Goal: Task Accomplishment & Management: Use online tool/utility

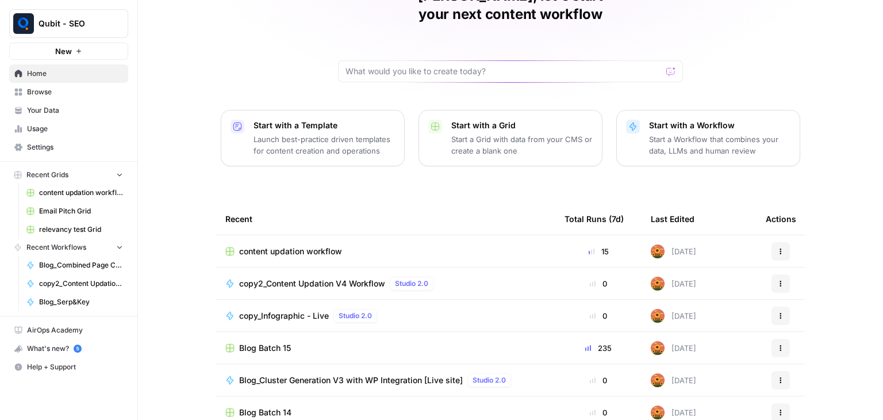
scroll to position [109, 0]
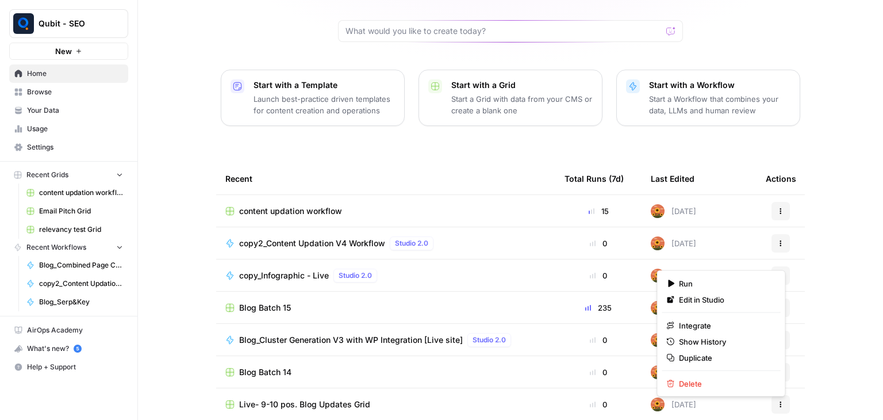
click at [777, 272] on icon "button" at bounding box center [780, 275] width 7 height 7
click at [714, 301] on span "Edit in Studio" at bounding box center [725, 299] width 92 height 11
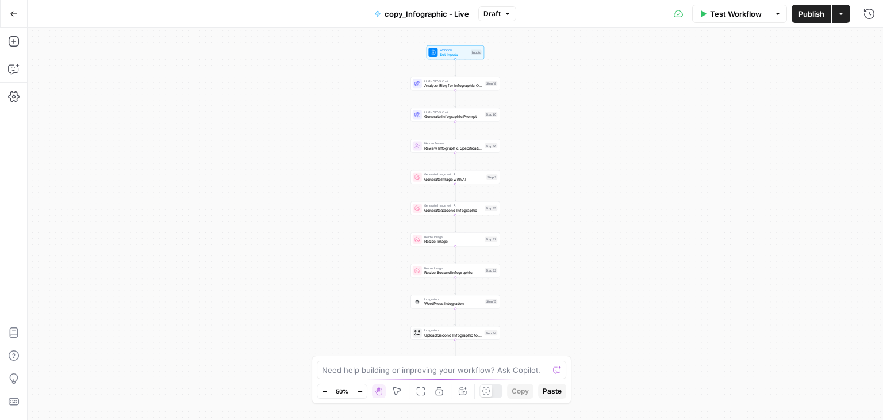
click at [498, 16] on span "Draft" at bounding box center [491, 14] width 17 height 10
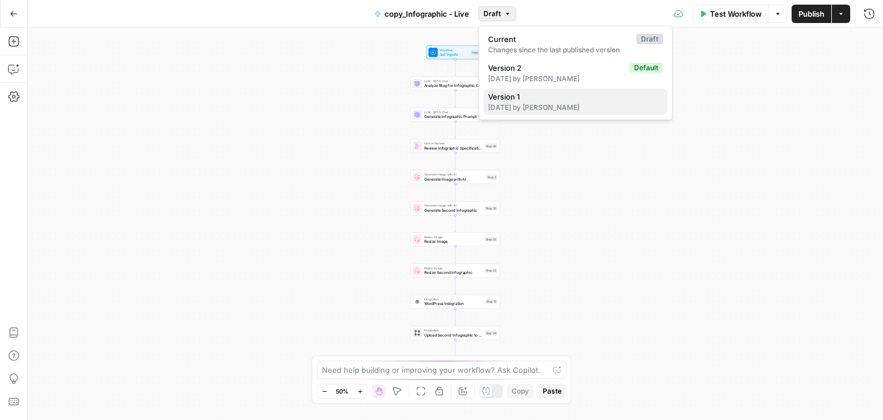
click at [514, 98] on span "Version 1" at bounding box center [573, 96] width 170 height 11
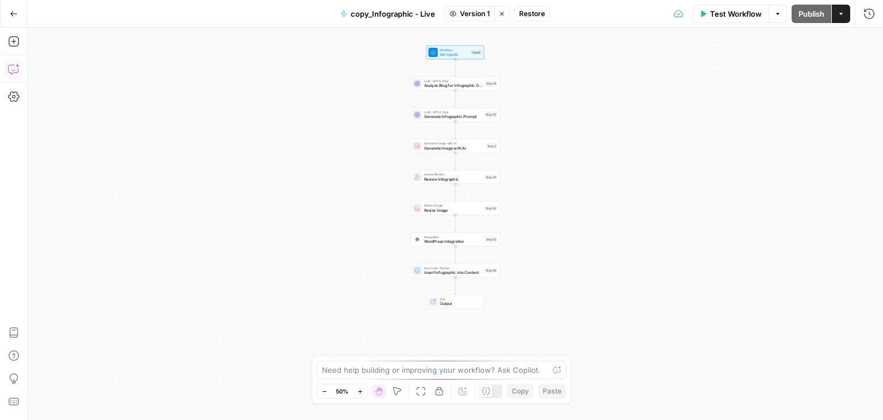
click at [14, 76] on button "Copilot" at bounding box center [14, 69] width 18 height 18
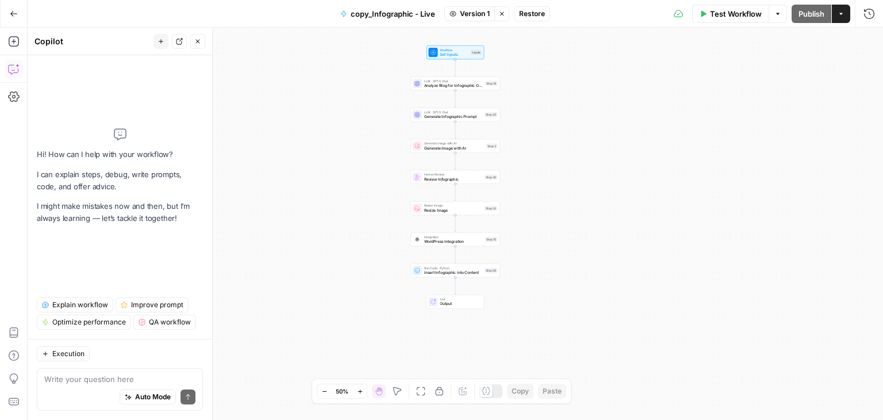
click at [76, 378] on textarea at bounding box center [119, 378] width 151 height 11
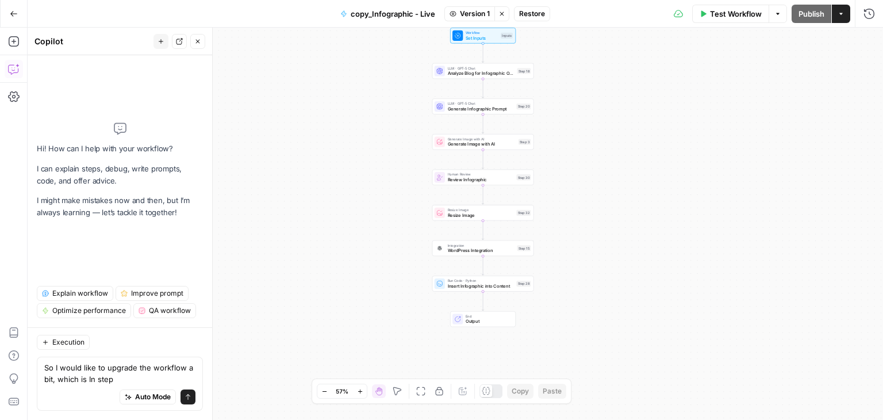
click at [541, 11] on span "Restore" at bounding box center [532, 14] width 26 height 10
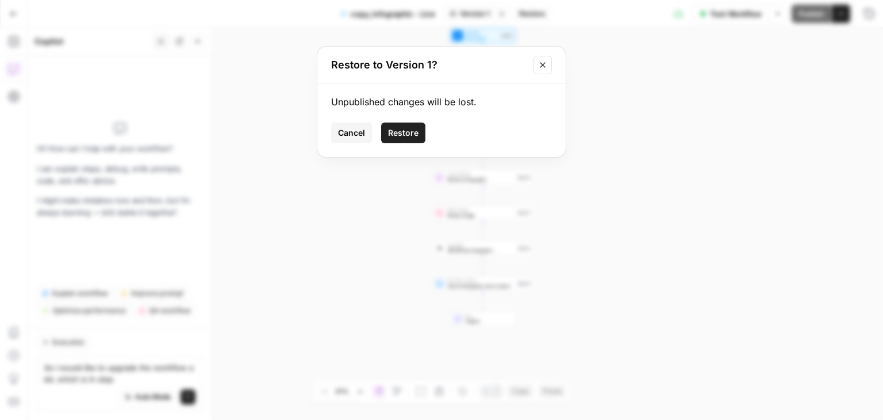
click at [404, 133] on span "Restore" at bounding box center [403, 132] width 30 height 11
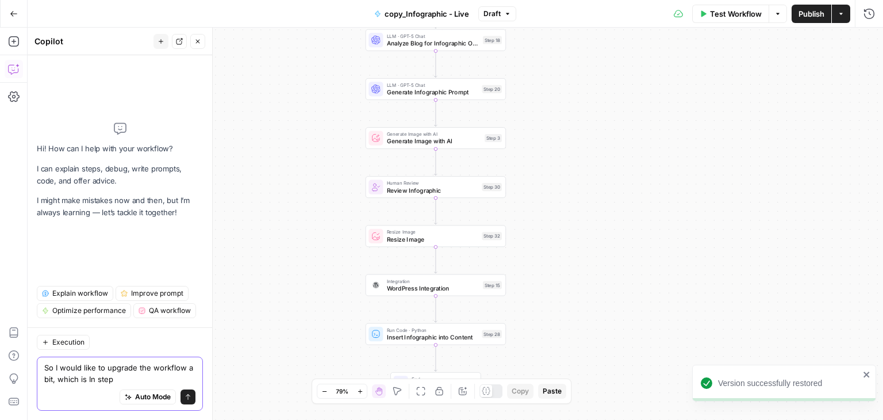
click at [120, 381] on textarea "So I would like to upgrade the workflow a bit, which is In step" at bounding box center [119, 372] width 151 height 23
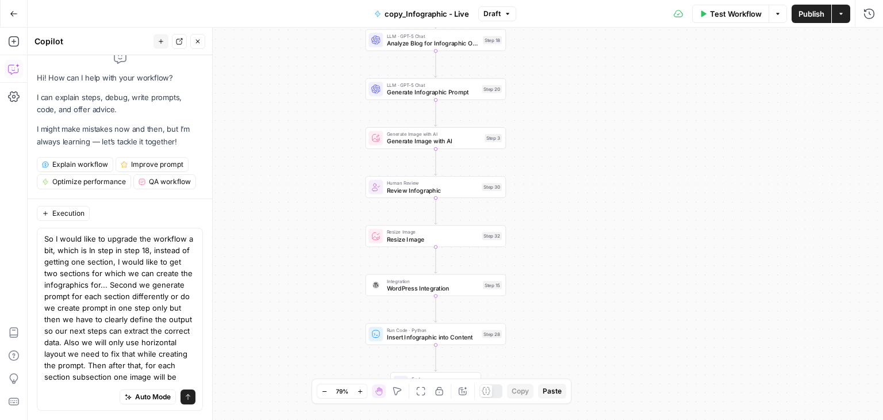
drag, startPoint x: 306, startPoint y: 224, endPoint x: 303, endPoint y: 156, distance: 67.9
click at [303, 156] on div "Workflow Set Inputs Inputs LLM · GPT-5 Chat Analyze Blog for Infographic Opport…" at bounding box center [455, 224] width 855 height 392
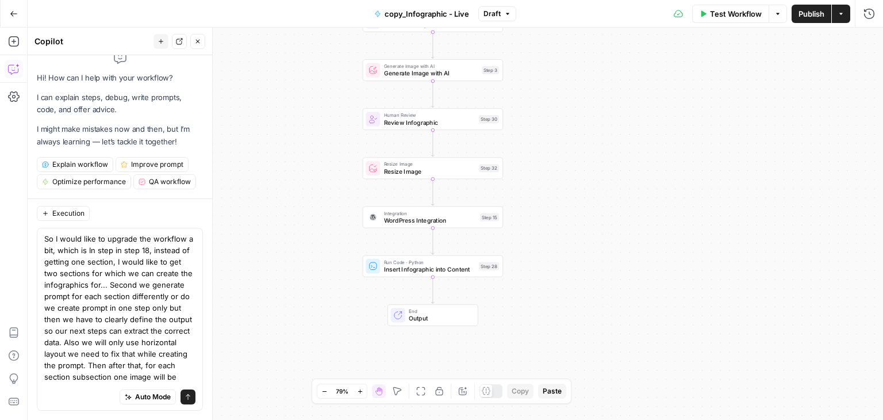
scroll to position [55, 0]
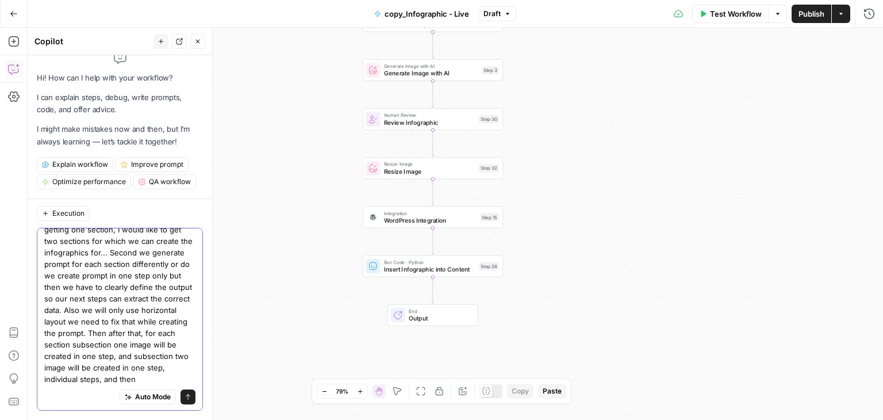
click at [140, 373] on textarea "So I would like to upgrade the workflow a bit, which is In step in step 18, ins…" at bounding box center [119, 293] width 151 height 184
click at [142, 377] on textarea "So I would like to upgrade the workflow a bit, which is In step in step 18, ins…" at bounding box center [119, 293] width 151 height 184
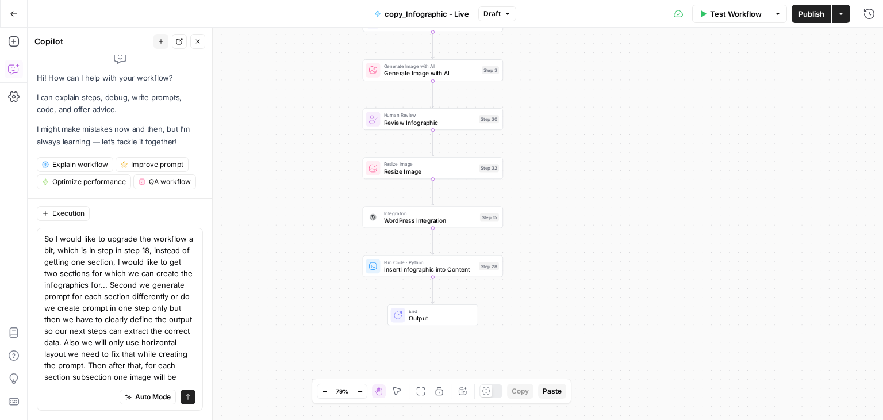
click at [106, 387] on div "Auto Mode Send" at bounding box center [119, 396] width 151 height 25
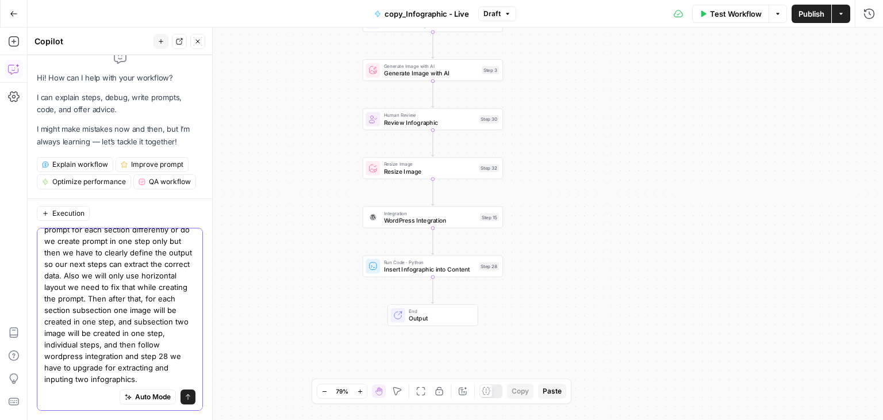
click at [52, 371] on textarea "So I would like to upgrade the workflow a bit, which is In step in step 18, ins…" at bounding box center [119, 275] width 151 height 218
type textarea "So I would like to upgrade the workflow a bit, which is In step in step 18, ins…"
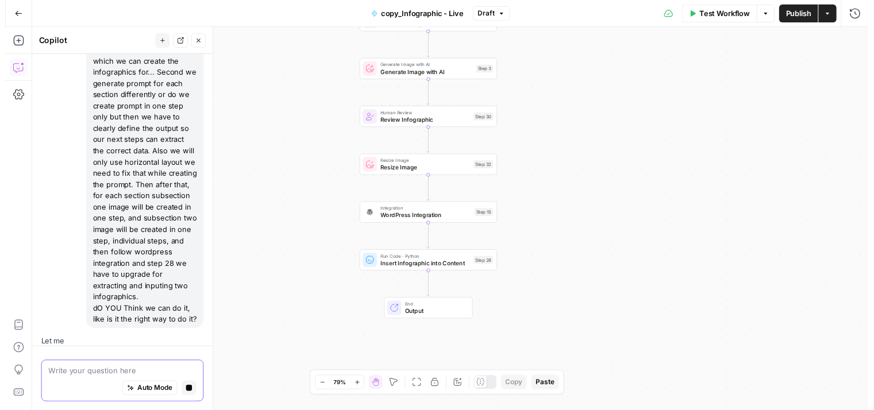
scroll to position [151, 0]
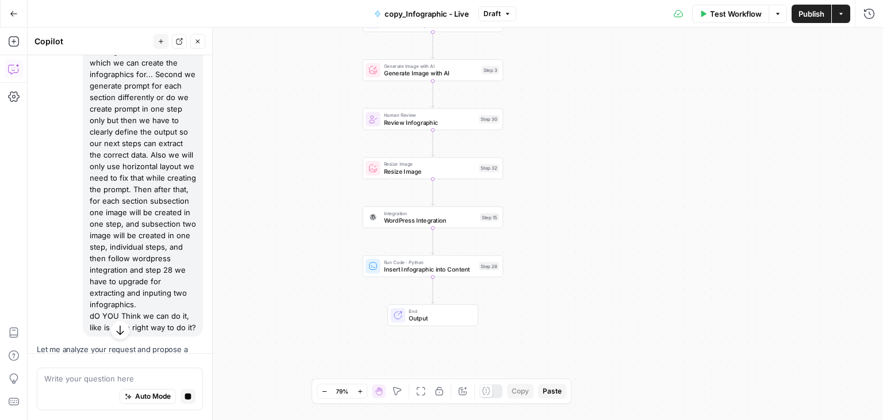
click at [878, 11] on div "Test Workflow Options Publish Actions Run History" at bounding box center [699, 13] width 367 height 27
click at [872, 13] on icon "button" at bounding box center [868, 13] width 11 height 11
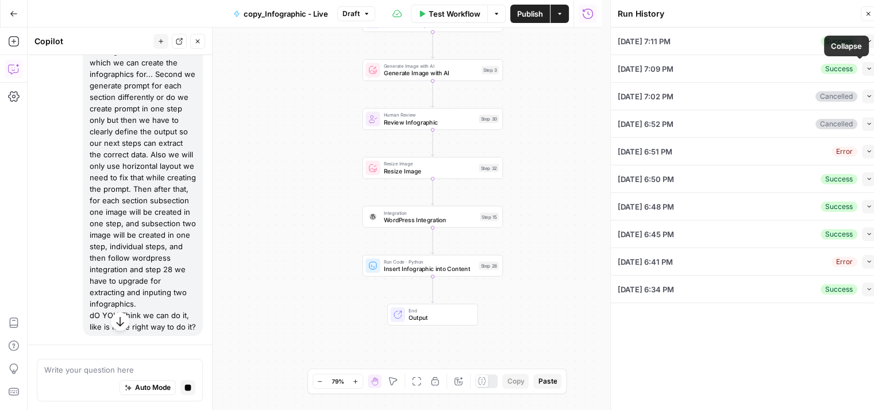
click at [869, 74] on button "Collapse" at bounding box center [869, 69] width 14 height 14
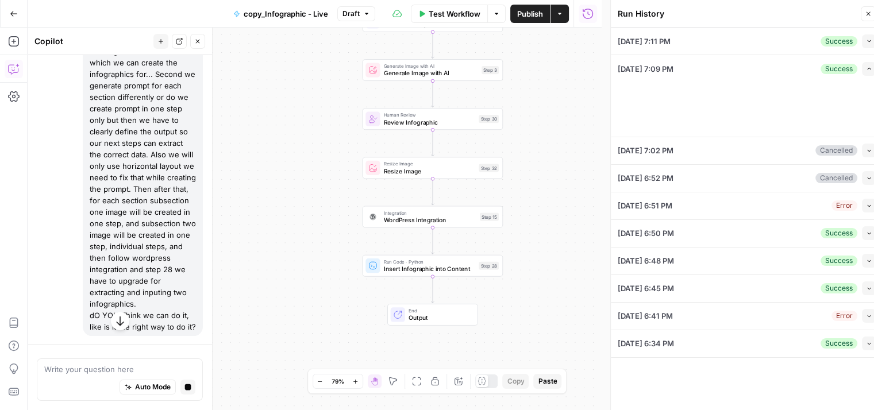
type textarea "# Loremipsumd Sita-Consec Adipisc eli Seddoeiusm te 8417-4922 Inc utlaboreet do…"
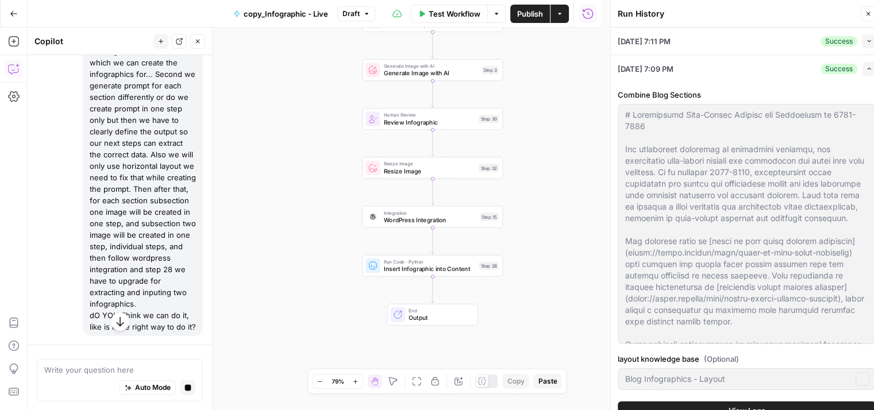
type input "Blog Infographics - Layout"
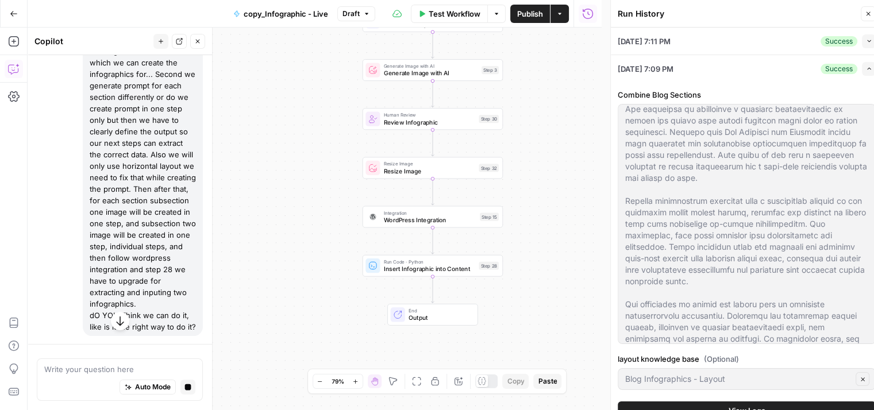
scroll to position [227, 0]
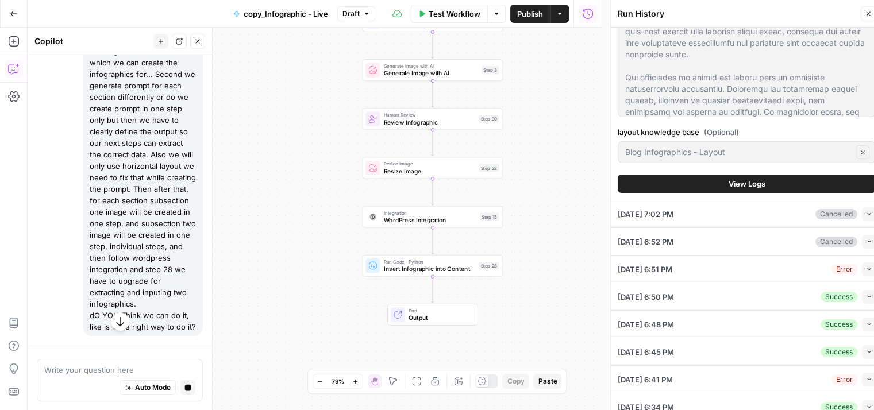
click at [745, 180] on span "View Logs" at bounding box center [747, 183] width 37 height 11
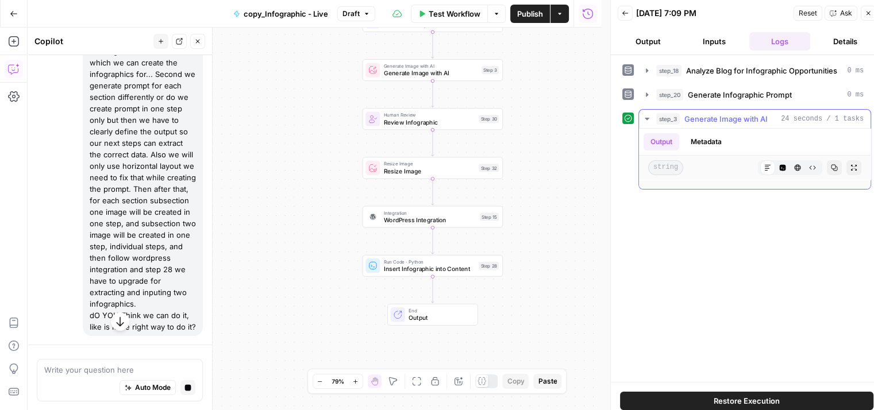
click at [750, 113] on span "Generate Image with AI" at bounding box center [725, 118] width 83 height 11
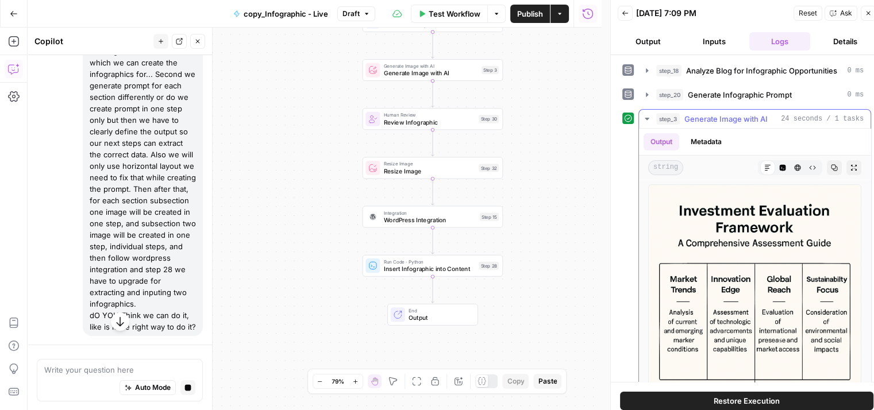
scroll to position [67, 0]
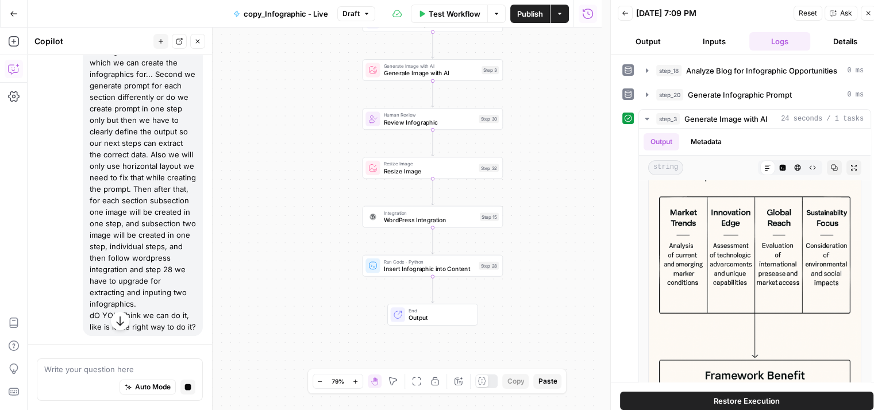
click at [869, 10] on icon "button" at bounding box center [868, 13] width 7 height 7
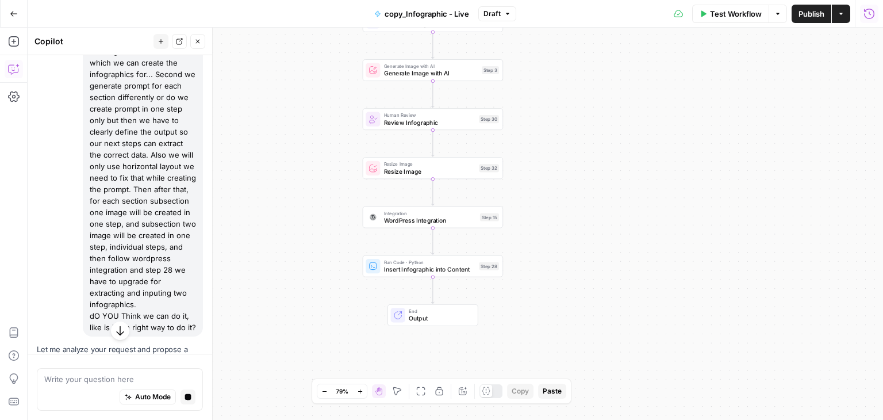
click at [876, 7] on button "Run History" at bounding box center [869, 14] width 18 height 18
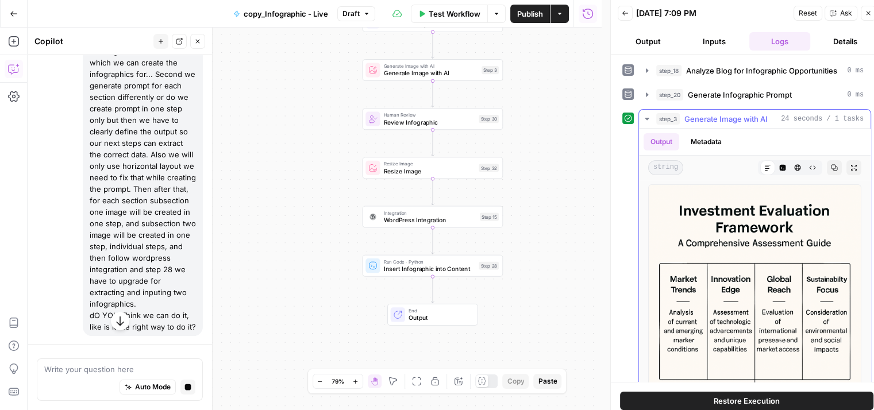
click at [752, 117] on span "Generate Image with AI" at bounding box center [725, 118] width 83 height 11
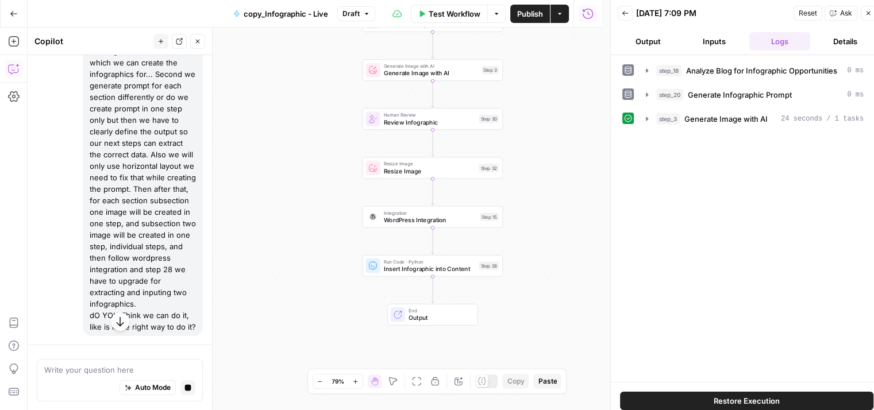
click at [664, 45] on button "Output" at bounding box center [648, 41] width 61 height 18
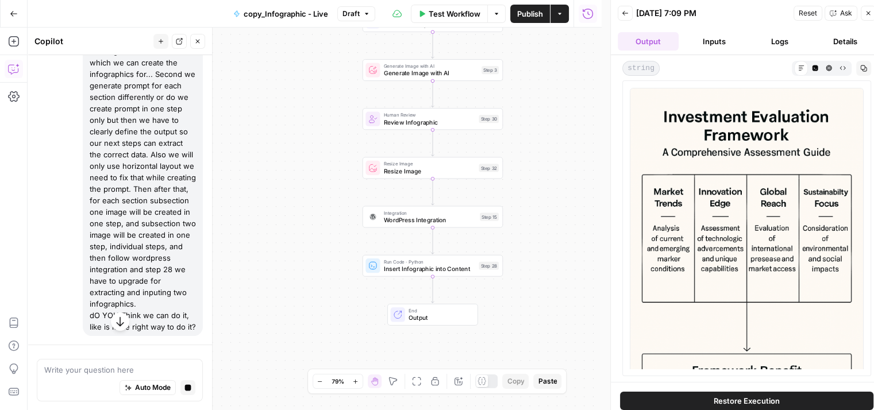
click at [626, 14] on icon "button" at bounding box center [625, 13] width 7 height 7
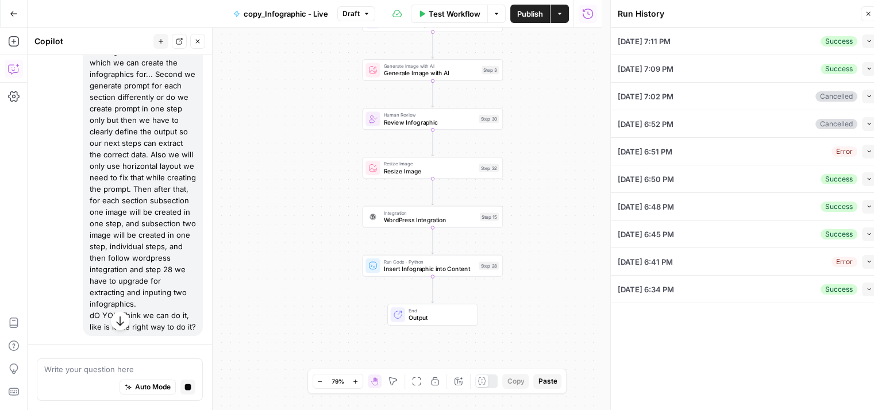
click at [869, 228] on button "Collapse" at bounding box center [869, 235] width 14 height 14
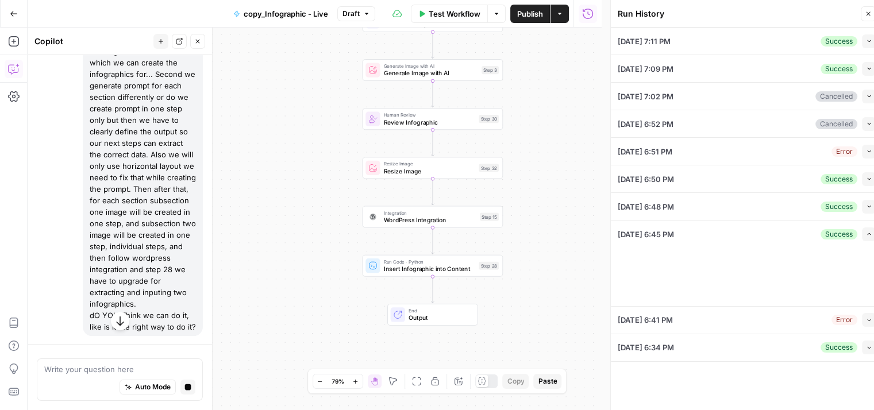
type textarea "# Loremipsumd Sita-Consec Adipisc eli Seddoeiusm te 8417-4922 Inc utlaboreet do…"
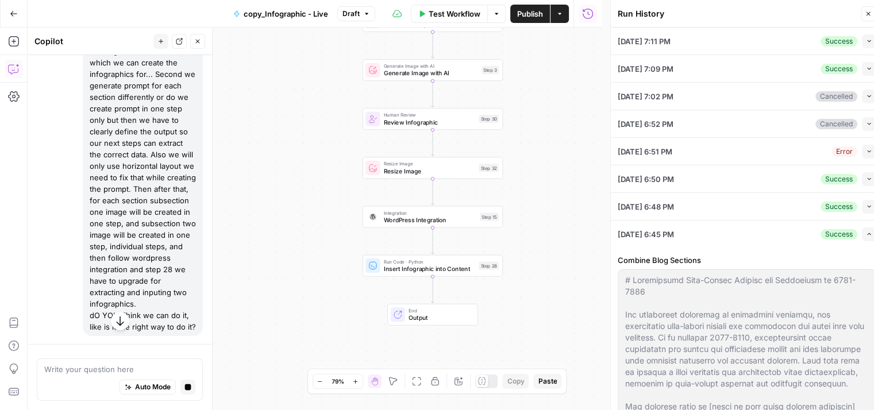
scroll to position [227, 0]
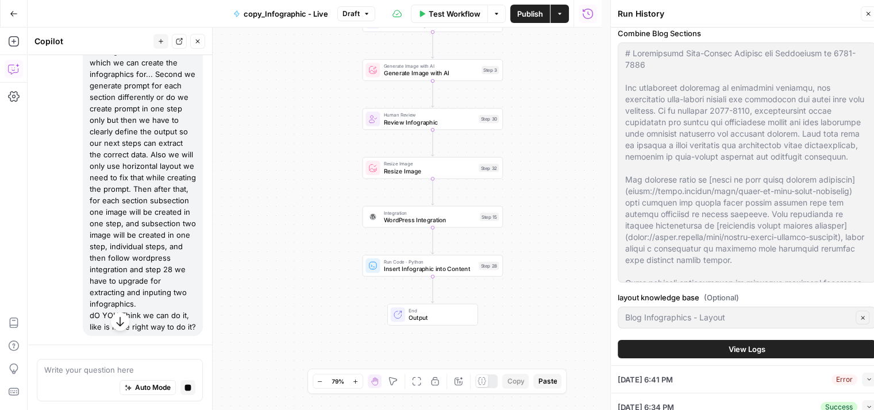
click at [690, 356] on button "View Logs" at bounding box center [747, 349] width 258 height 18
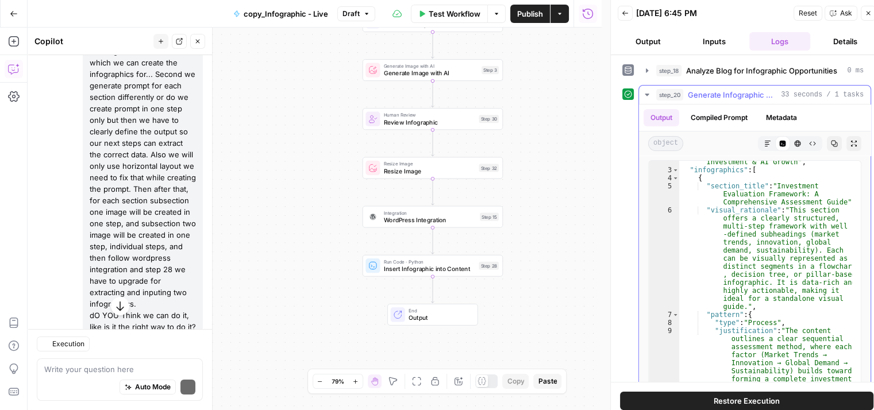
scroll to position [27, 0]
click at [759, 91] on span "Generate Infographic Prompt" at bounding box center [732, 94] width 89 height 11
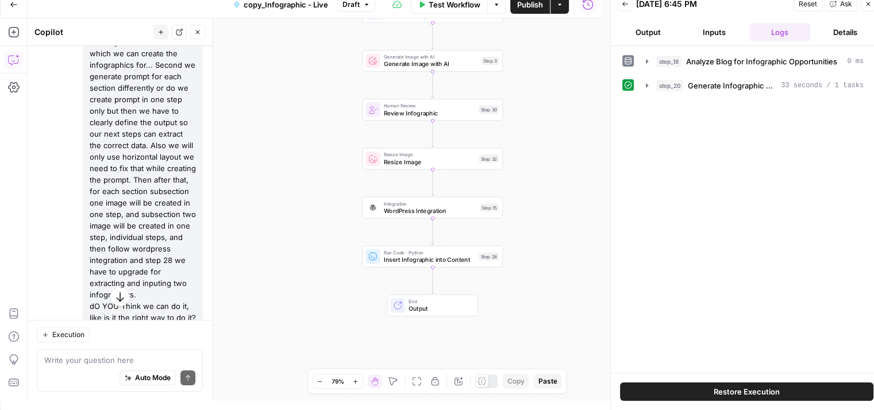
scroll to position [0, 0]
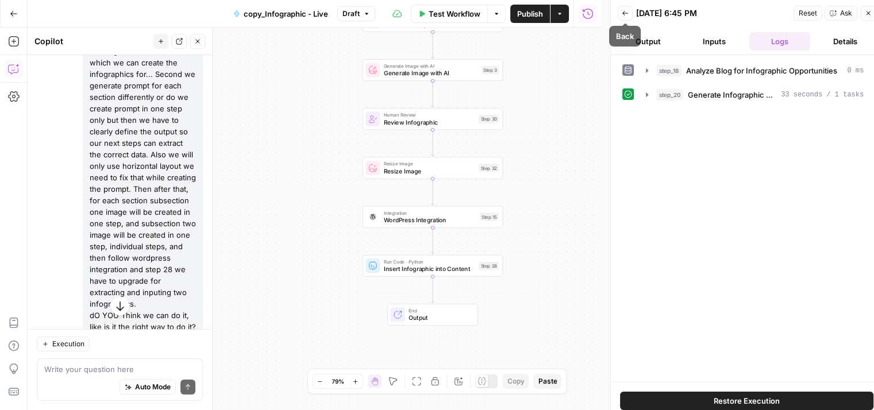
click at [623, 11] on icon "button" at bounding box center [625, 13] width 7 height 7
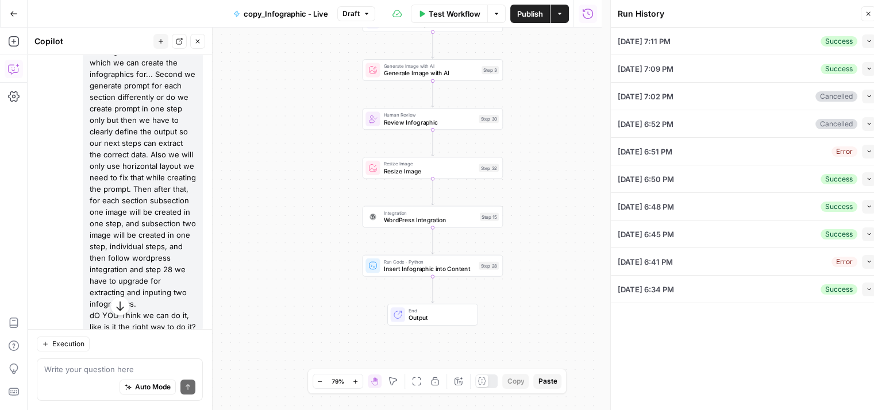
scroll to position [9, 0]
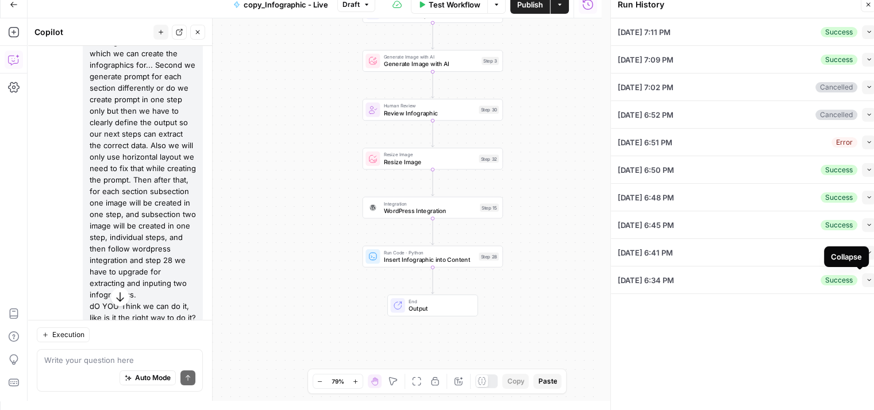
click at [867, 281] on icon "button" at bounding box center [869, 280] width 6 height 6
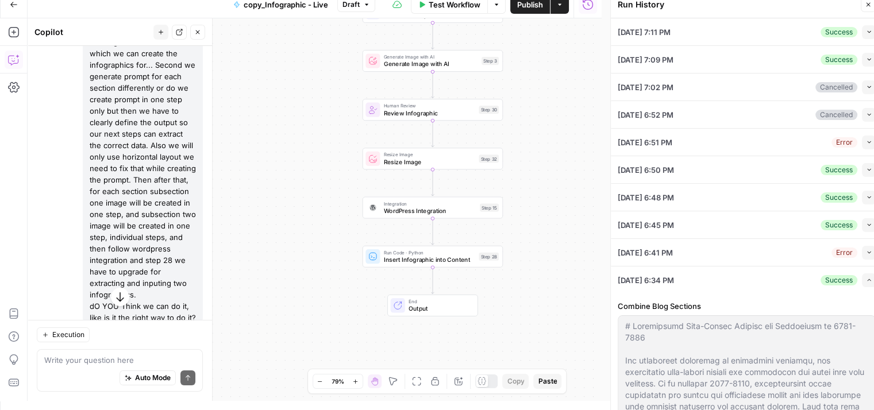
scroll to position [227, 0]
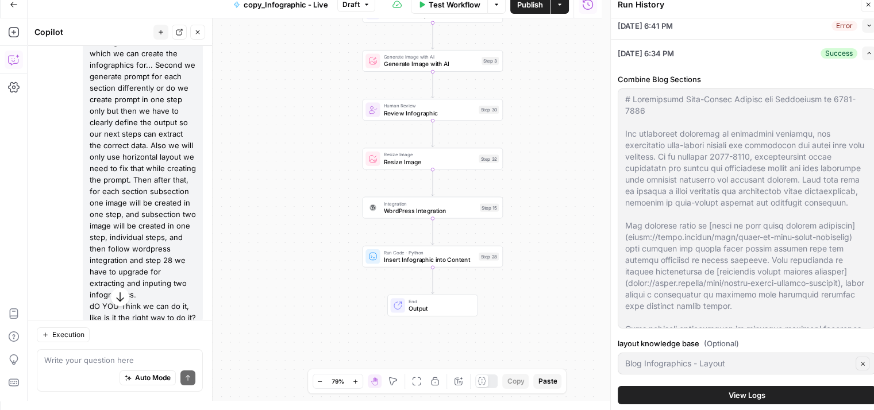
click at [745, 393] on span "View Logs" at bounding box center [747, 395] width 37 height 11
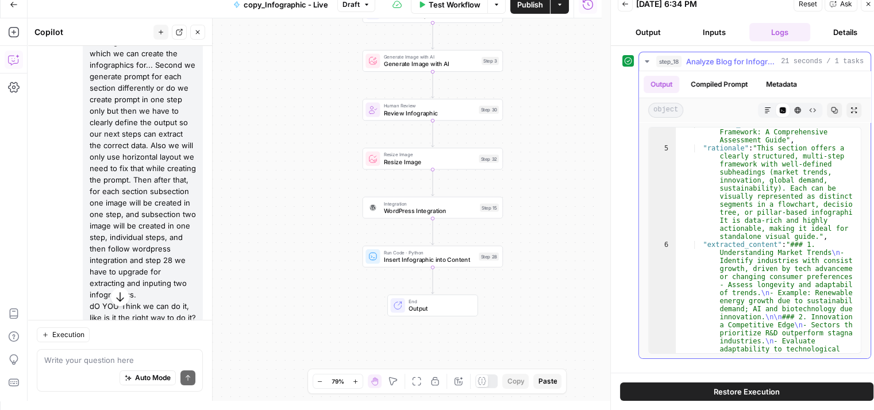
scroll to position [53, 0]
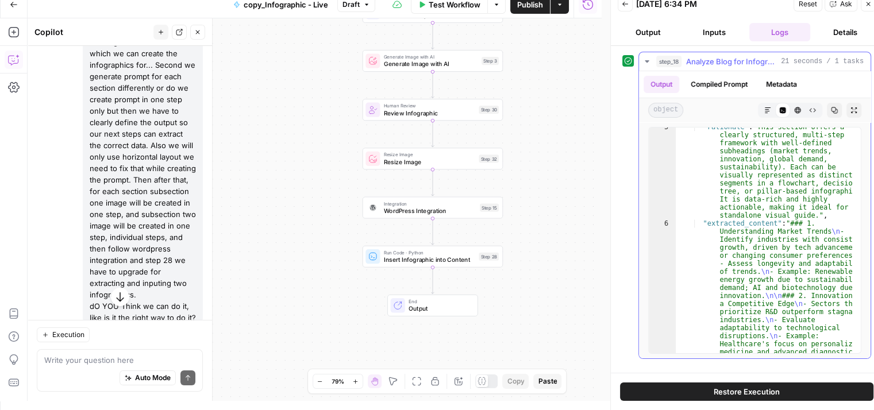
click at [743, 67] on button "step_18 Analyze Blog for Infographic Opportunities 21 seconds / 1 tasks" at bounding box center [755, 61] width 232 height 18
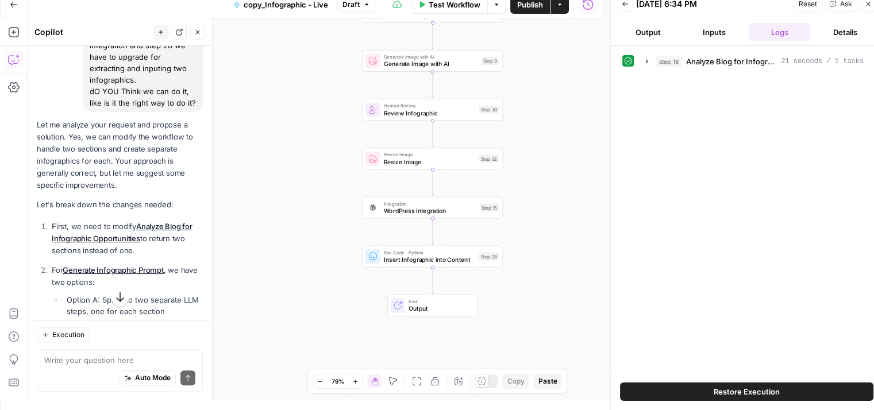
scroll to position [419, 0]
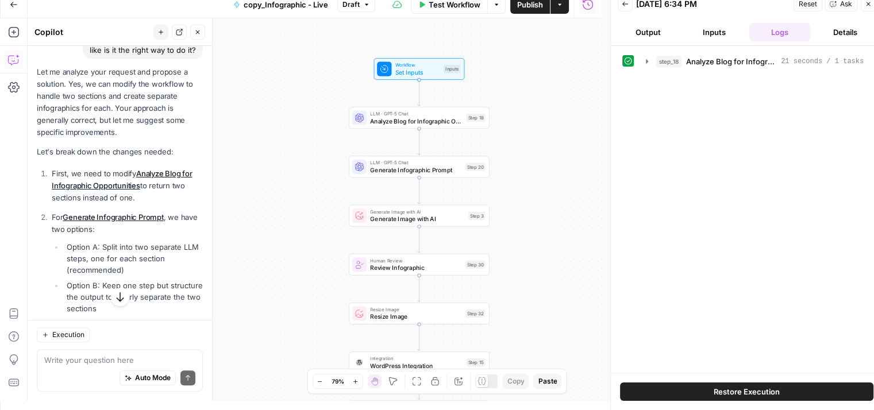
drag, startPoint x: 290, startPoint y: 180, endPoint x: 291, endPoint y: 55, distance: 124.7
click at [291, 55] on div "Workflow Set Inputs Inputs LLM · GPT-5 Chat Analyze Blog for Infographic Opport…" at bounding box center [315, 209] width 574 height 383
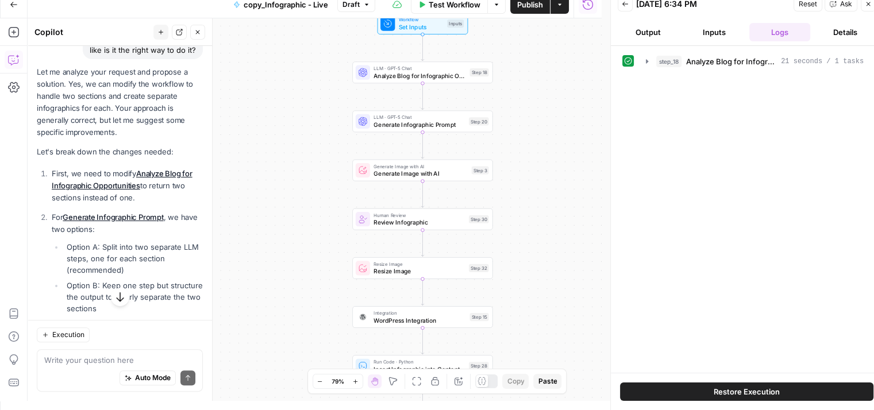
drag, startPoint x: 293, startPoint y: 164, endPoint x: 294, endPoint y: 133, distance: 31.6
click at [294, 133] on div "Workflow Set Inputs Inputs LLM · GPT-5 Chat Analyze Blog for Infographic Opport…" at bounding box center [315, 209] width 574 height 383
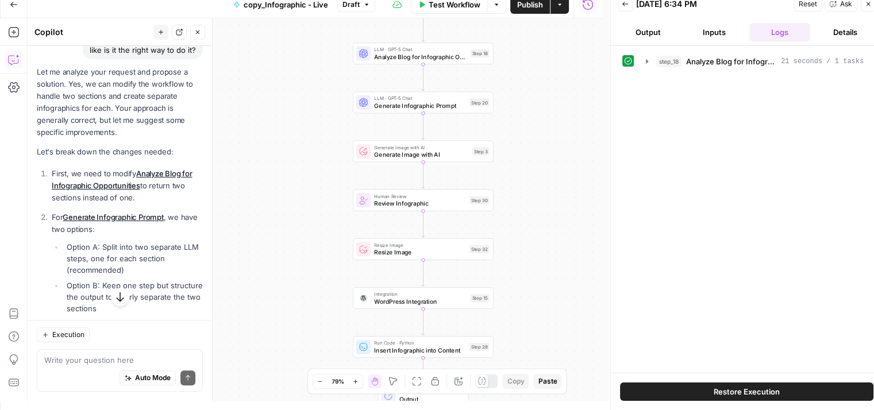
drag, startPoint x: 109, startPoint y: 157, endPoint x: 124, endPoint y: 176, distance: 23.3
click at [124, 139] on p "Let me analyze your request and propose a solution. Yes, we can modify the work…" at bounding box center [120, 102] width 166 height 73
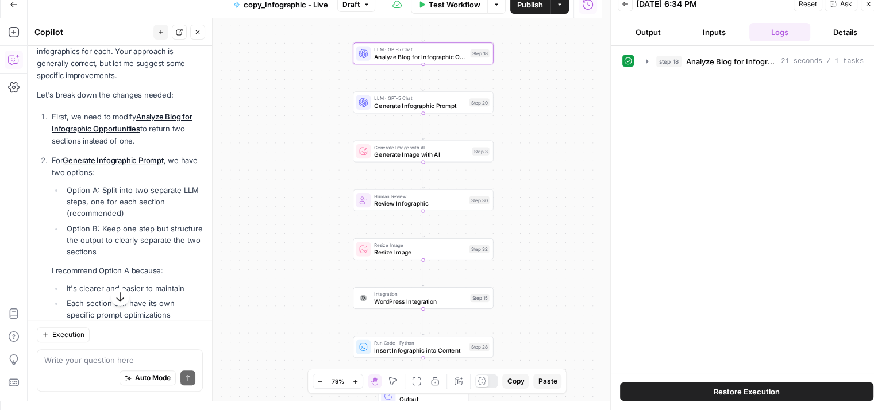
scroll to position [476, 0]
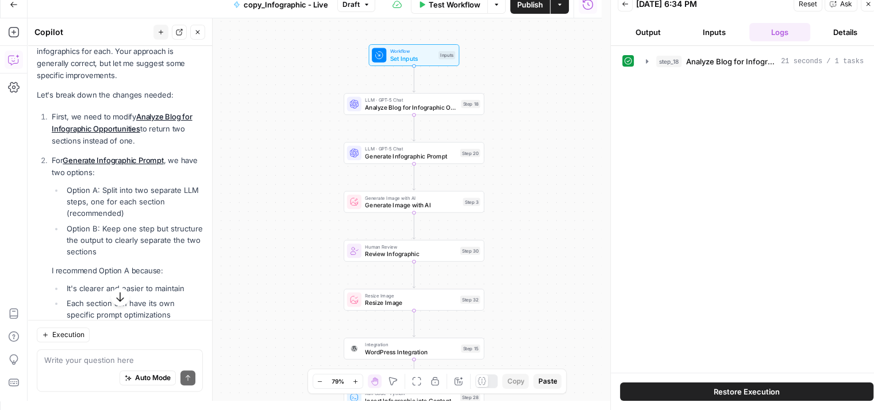
drag, startPoint x: 244, startPoint y: 168, endPoint x: 237, endPoint y: 61, distance: 107.1
click at [237, 61] on div "Workflow Set Inputs Inputs LLM · GPT-5 Chat Analyze Blog for Infographic Opport…" at bounding box center [315, 209] width 574 height 383
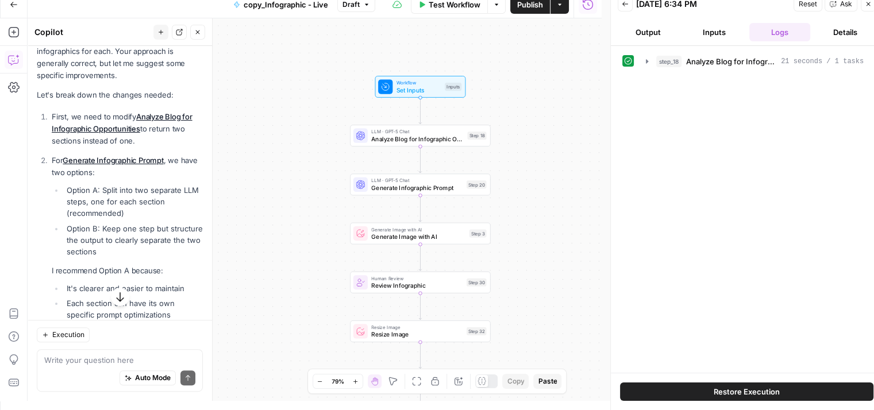
drag, startPoint x: 298, startPoint y: 168, endPoint x: 295, endPoint y: 67, distance: 100.6
click at [295, 67] on div "Workflow Set Inputs Inputs LLM · GPT-5 Chat Analyze Blog for Infographic Opport…" at bounding box center [315, 209] width 574 height 383
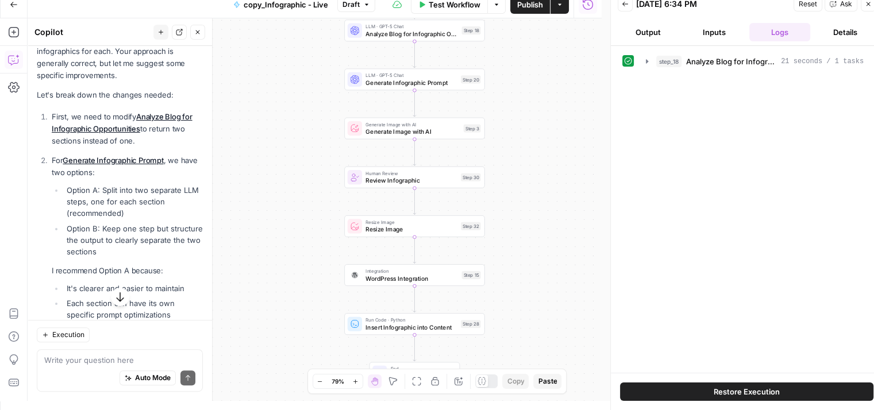
drag, startPoint x: 271, startPoint y: 213, endPoint x: 268, endPoint y: 134, distance: 78.8
click at [268, 134] on div "Workflow Set Inputs Inputs LLM · GPT-5 Chat Analyze Blog for Infographic Opport…" at bounding box center [315, 209] width 574 height 383
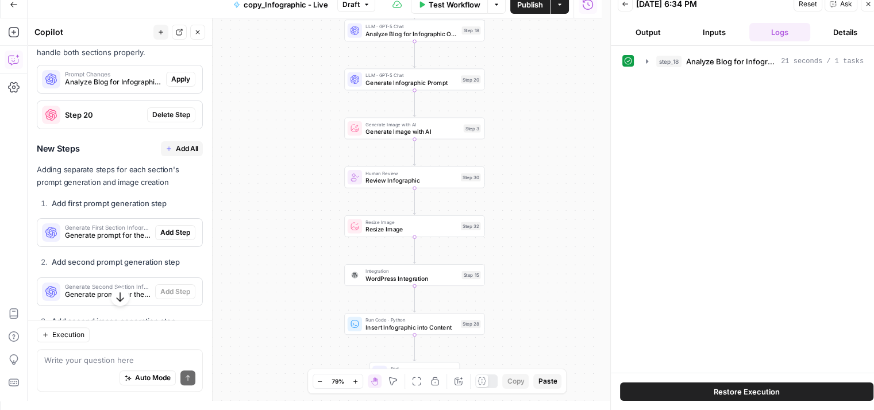
scroll to position [968, 0]
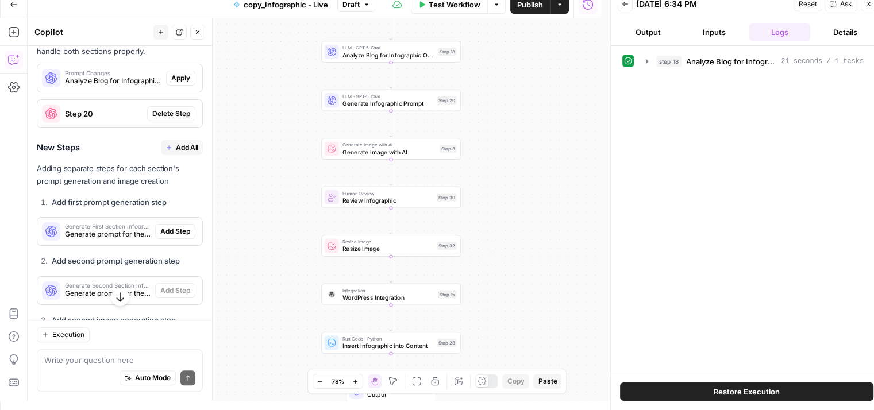
drag, startPoint x: 271, startPoint y: 232, endPoint x: 241, endPoint y: 74, distance: 160.8
click at [241, 74] on div "Workflow Set Inputs Inputs LLM · GPT-5 Chat Analyze Blog for Infographic Opport…" at bounding box center [315, 209] width 574 height 383
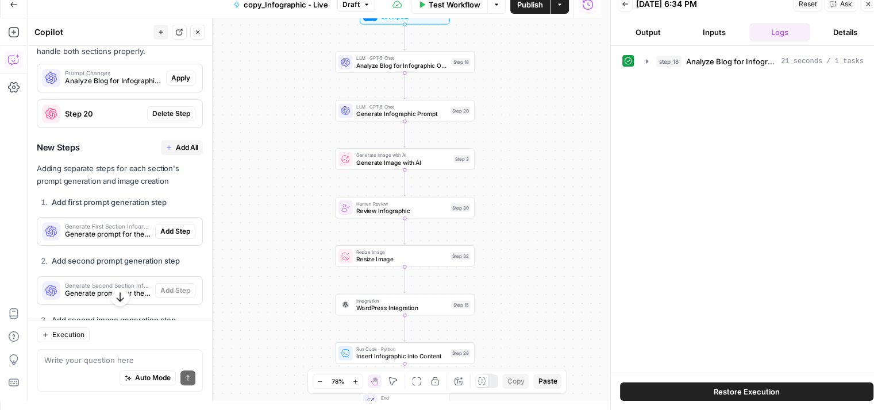
drag, startPoint x: 257, startPoint y: 167, endPoint x: 282, endPoint y: 177, distance: 26.8
click at [282, 177] on div "Workflow Set Inputs Inputs LLM · GPT-5 Chat Analyze Blog for Infographic Opport…" at bounding box center [315, 209] width 574 height 383
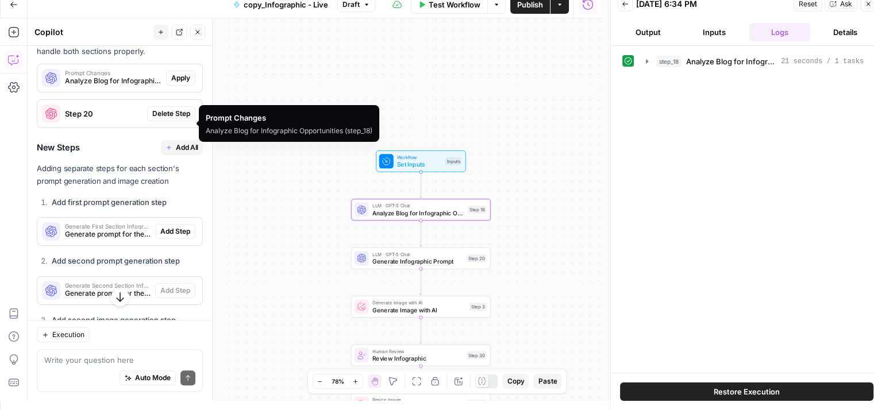
click at [175, 83] on span "Apply" at bounding box center [180, 78] width 19 height 10
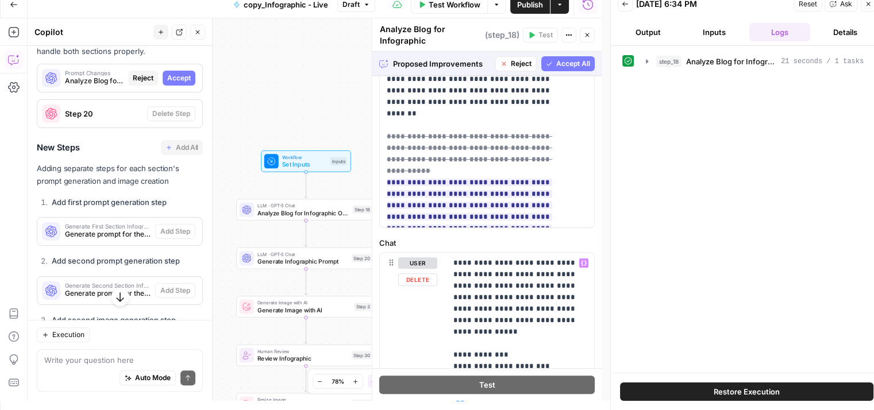
scroll to position [493, 0]
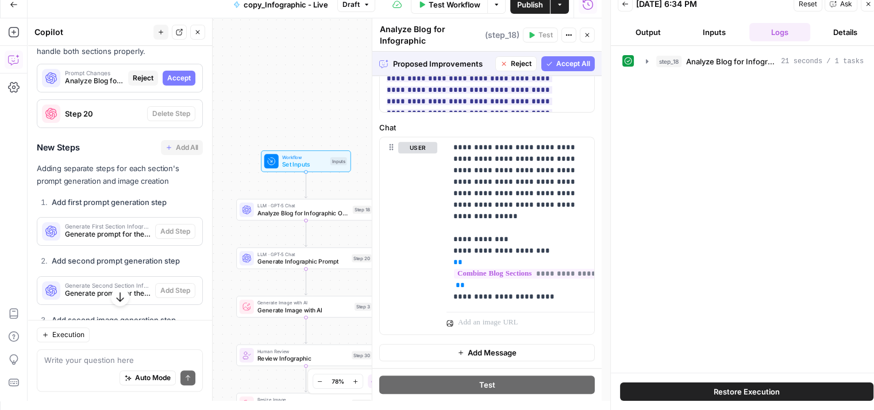
click at [557, 66] on span "Accept All" at bounding box center [573, 64] width 34 height 10
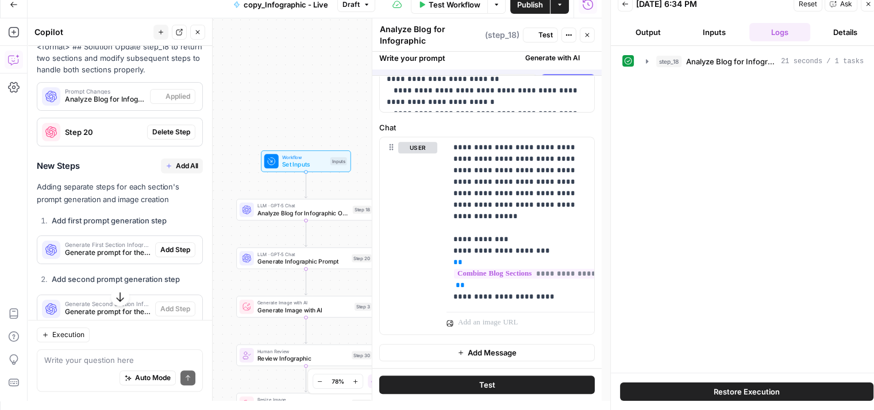
scroll to position [0, 0]
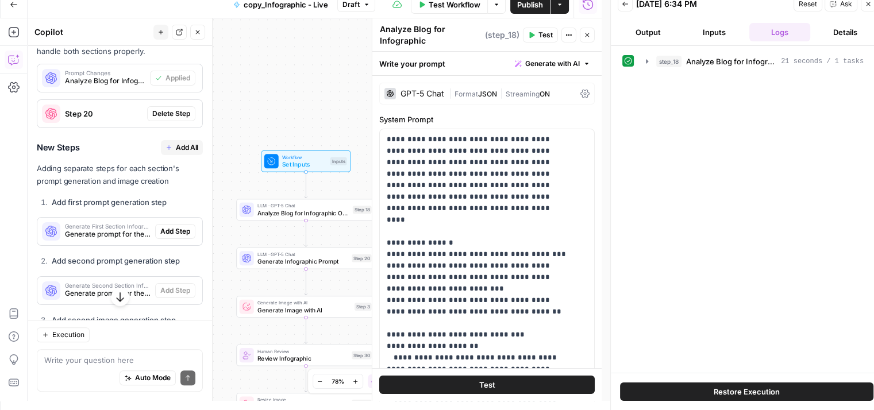
click at [540, 37] on span "Test" at bounding box center [545, 35] width 14 height 10
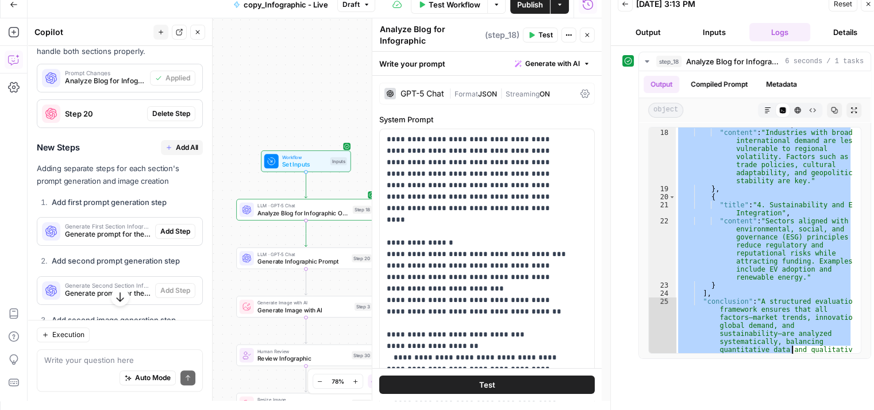
scroll to position [497, 0]
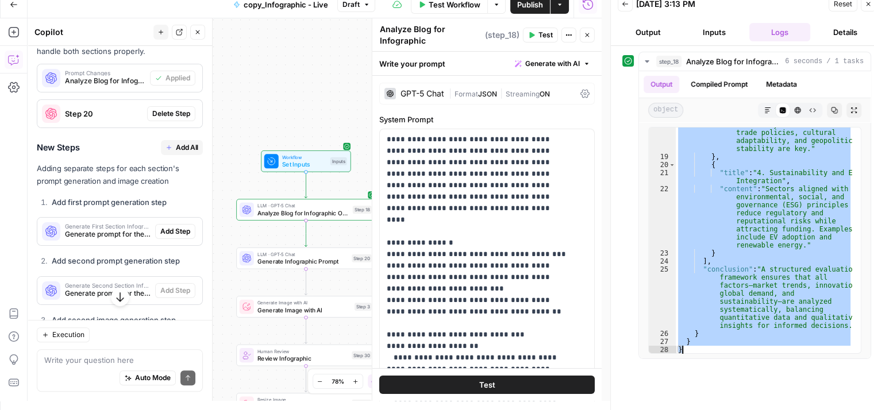
drag, startPoint x: 685, startPoint y: 143, endPoint x: 788, endPoint y: 444, distance: 318.4
click at [788, 401] on html "Qubit - SEO New Home Browse Your Data Usage Settings Recent Grids content updat…" at bounding box center [437, 196] width 874 height 410
click at [756, 240] on div ""content" : "Industries with broad international demand are less vulnerable to …" at bounding box center [764, 241] width 176 height 226
type textarea "**********"
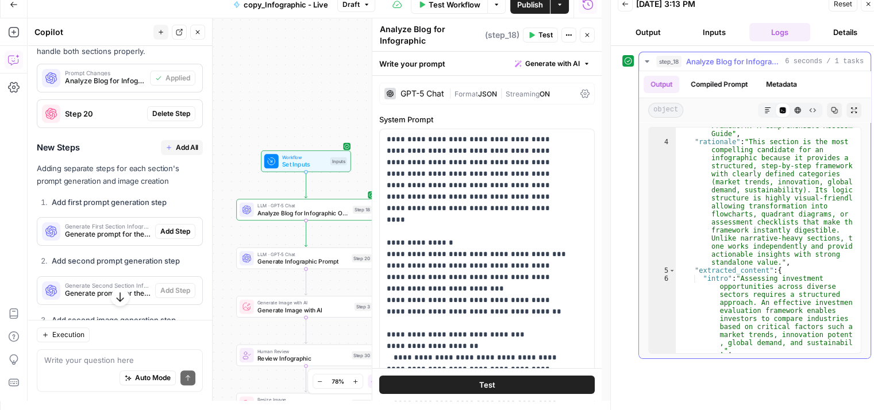
scroll to position [0, 0]
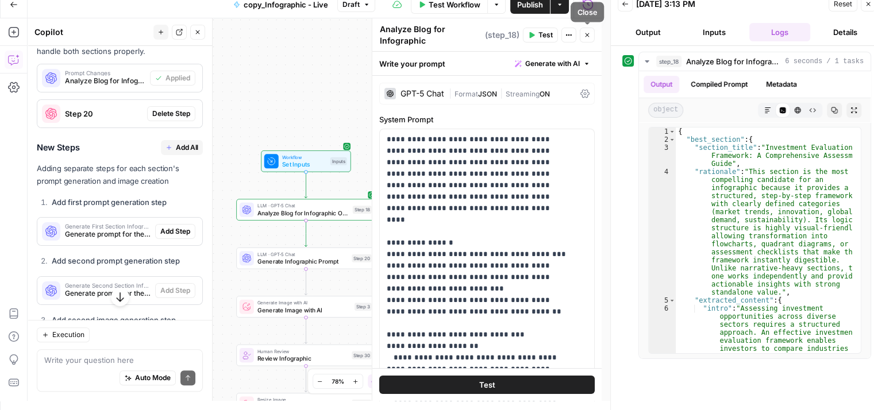
click at [589, 37] on icon "button" at bounding box center [587, 35] width 7 height 7
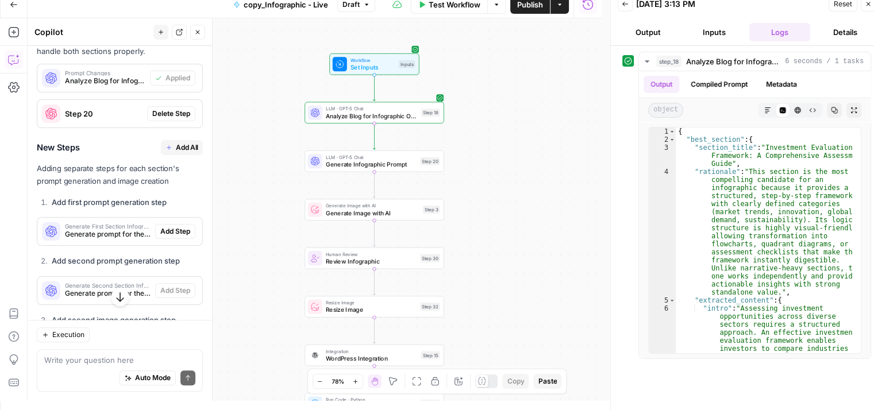
drag, startPoint x: 395, startPoint y: 190, endPoint x: 463, endPoint y: 93, distance: 118.8
click at [463, 93] on div "Workflow Set Inputs Inputs LLM · GPT-5 Chat Analyze Blog for Infographic Opport…" at bounding box center [315, 209] width 574 height 383
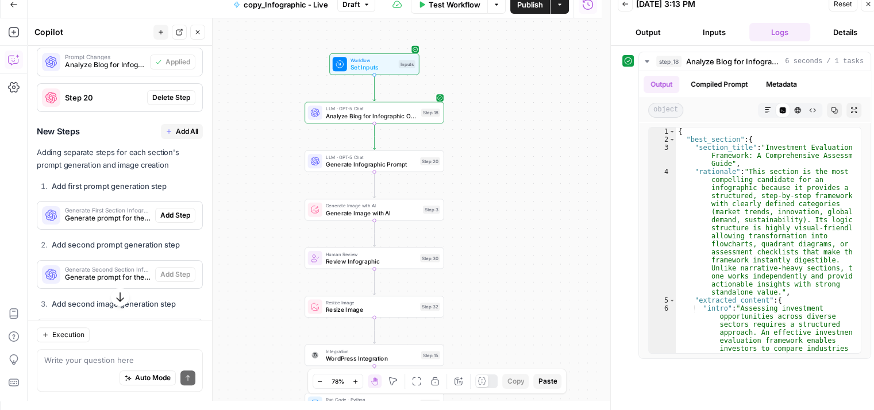
scroll to position [993, 0]
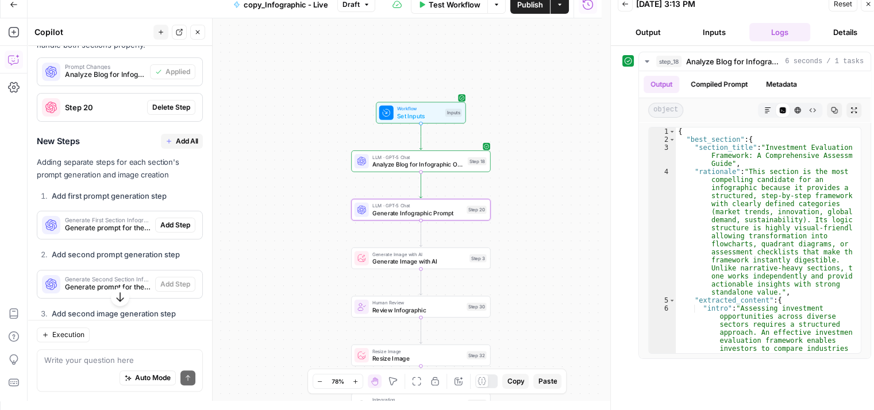
click at [161, 113] on span "Delete Step" at bounding box center [171, 107] width 38 height 10
click at [176, 147] on span "Add All" at bounding box center [187, 141] width 22 height 10
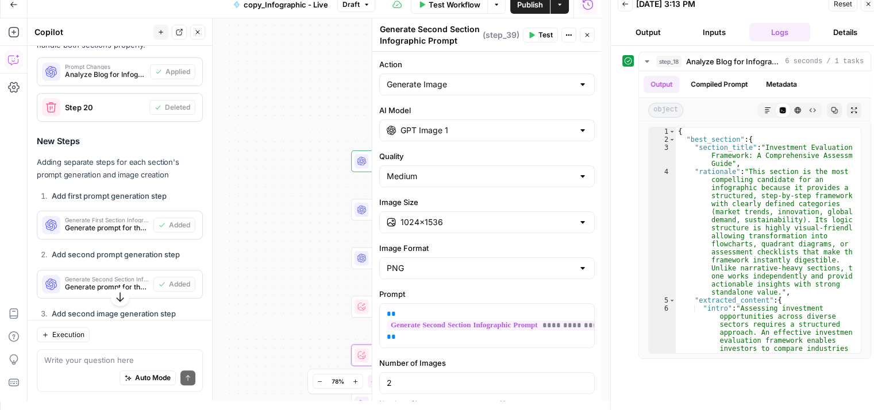
type textarea "Generate Second Image with AI"
click at [588, 34] on icon "button" at bounding box center [587, 35] width 7 height 7
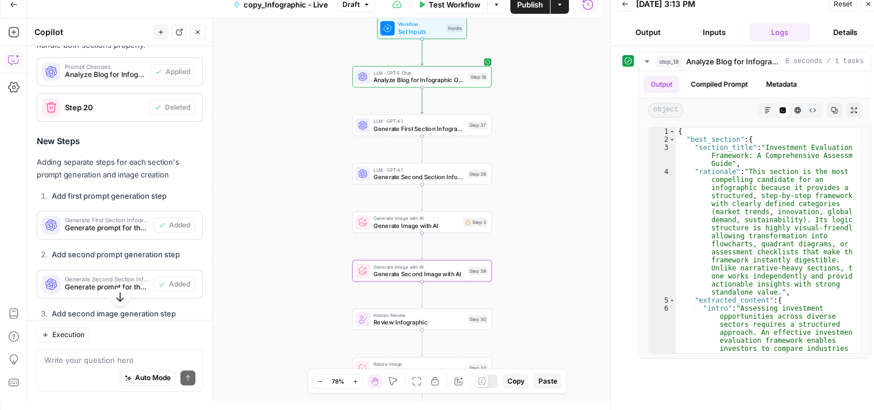
drag, startPoint x: 313, startPoint y: 273, endPoint x: 313, endPoint y: 161, distance: 111.5
click at [313, 161] on div "Workflow Set Inputs Inputs LLM · GPT-5 Chat Analyze Blog for Infographic Opport…" at bounding box center [315, 209] width 574 height 383
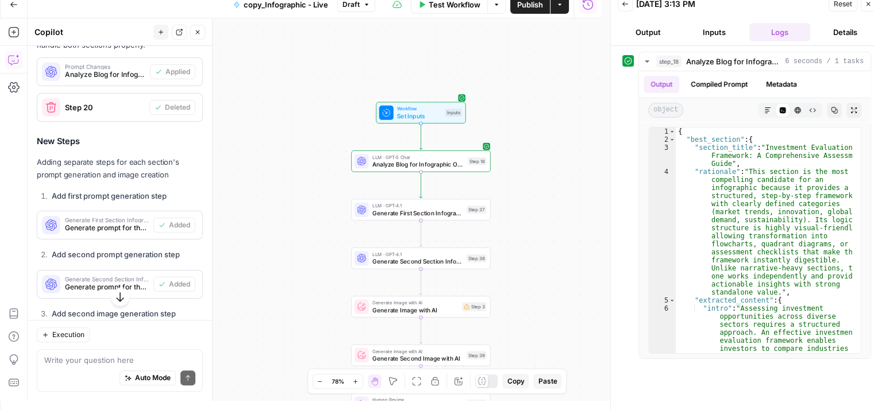
scroll to position [1155, 0]
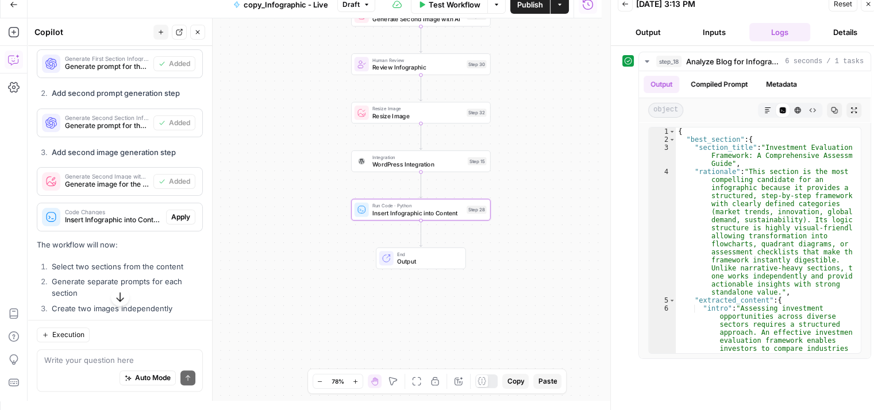
click at [171, 222] on span "Apply" at bounding box center [180, 217] width 19 height 10
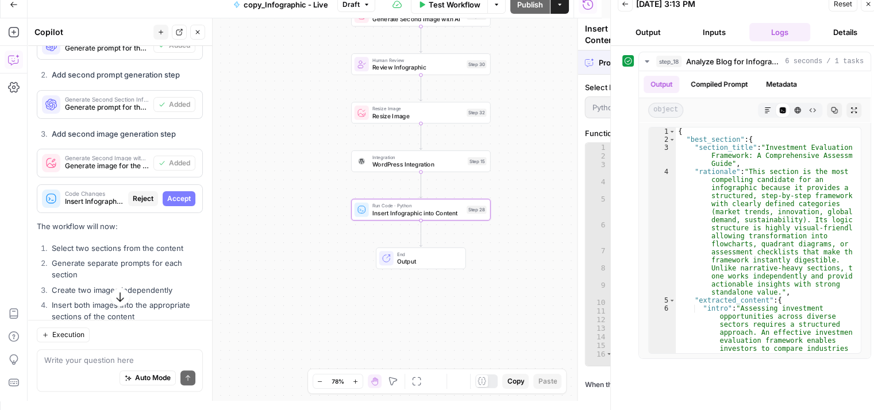
scroll to position [1136, 0]
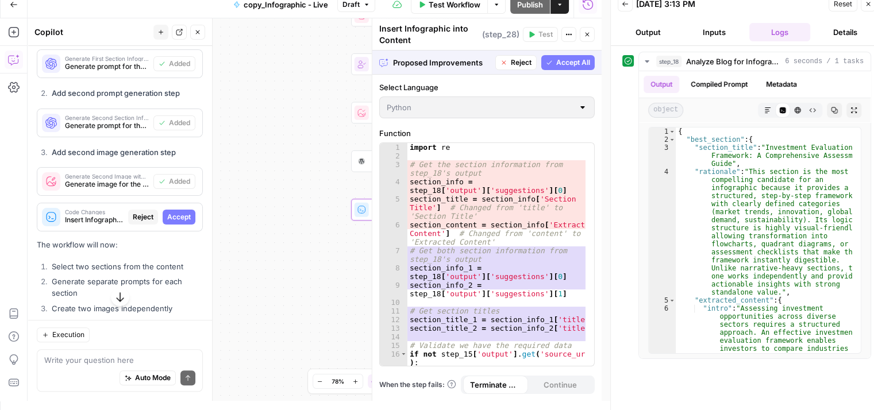
click at [167, 222] on span "Accept" at bounding box center [179, 217] width 24 height 10
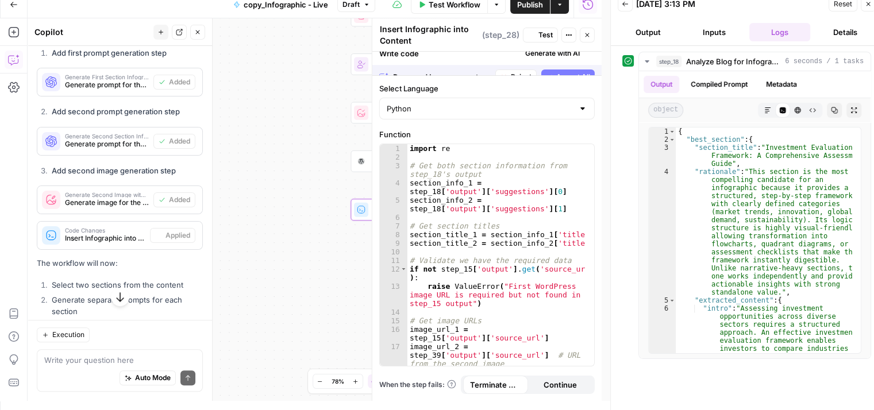
scroll to position [1155, 0]
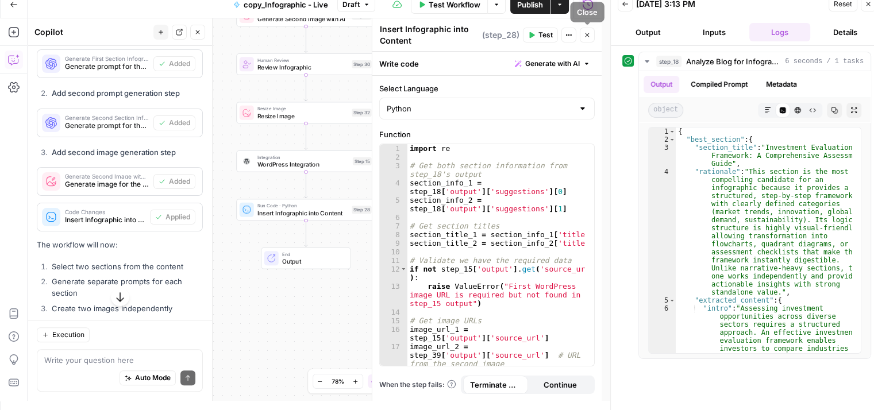
click at [587, 34] on icon "button" at bounding box center [587, 35] width 7 height 7
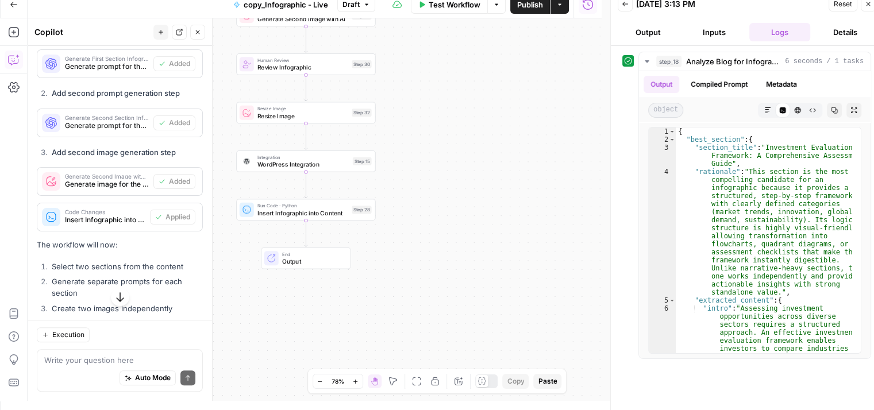
drag, startPoint x: 430, startPoint y: 208, endPoint x: 517, endPoint y: 306, distance: 131.1
click at [517, 306] on div "Workflow Set Inputs Inputs LLM · GPT-5 Chat Analyze Blog for Infographic Opport…" at bounding box center [315, 209] width 574 height 383
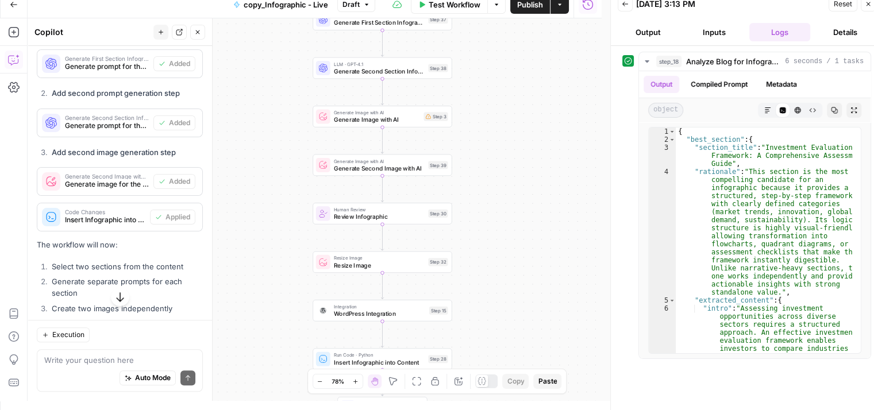
drag, startPoint x: 524, startPoint y: 198, endPoint x: 508, endPoint y: 306, distance: 109.2
click at [508, 306] on div "Workflow Set Inputs Inputs LLM · GPT-5 Chat Analyze Blog for Infographic Opport…" at bounding box center [315, 209] width 574 height 383
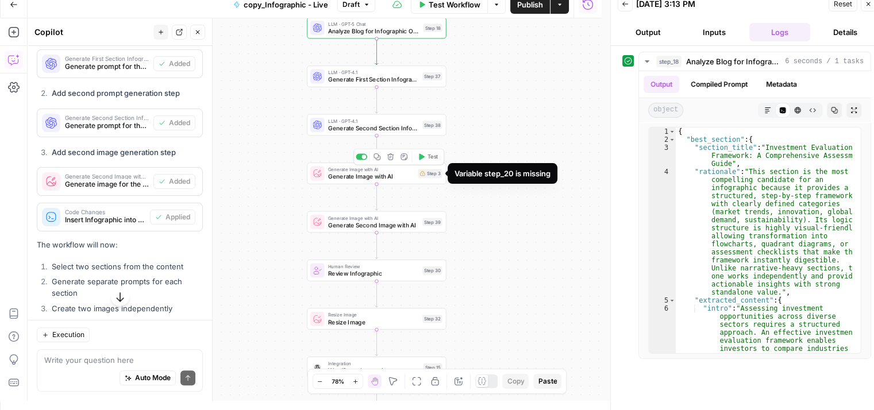
click at [434, 175] on div "Step 3" at bounding box center [430, 173] width 24 height 9
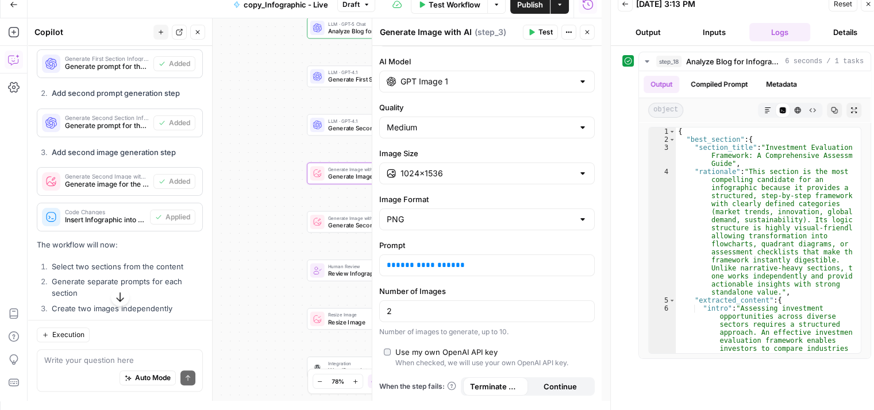
scroll to position [32, 0]
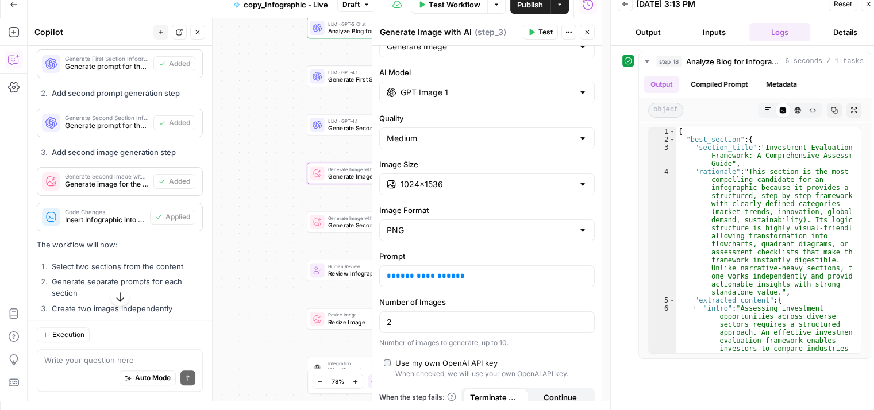
drag, startPoint x: 298, startPoint y: 231, endPoint x: 236, endPoint y: 230, distance: 62.6
click at [236, 230] on div "Workflow Set Inputs Inputs LLM · GPT-5 Chat Analyze Blog for Infographic Opport…" at bounding box center [315, 209] width 574 height 383
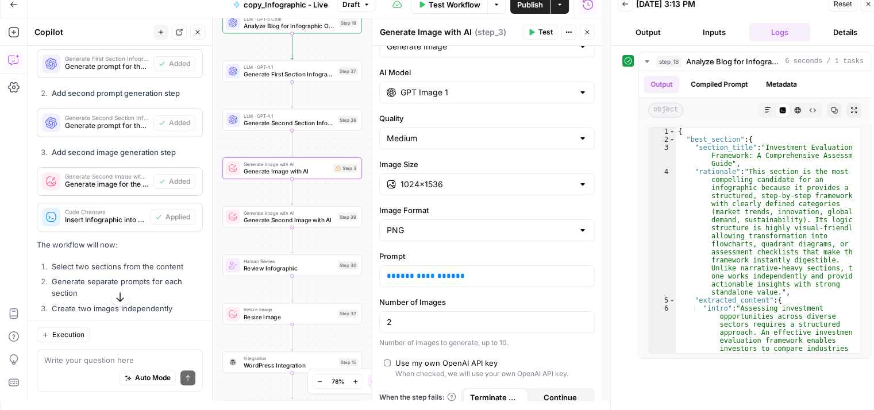
drag, startPoint x: 229, startPoint y: 191, endPoint x: 207, endPoint y: 187, distance: 22.3
click at [207, 187] on body "Qubit - SEO New Home Browse Your Data Usage Settings Recent Grids content updat…" at bounding box center [437, 196] width 874 height 410
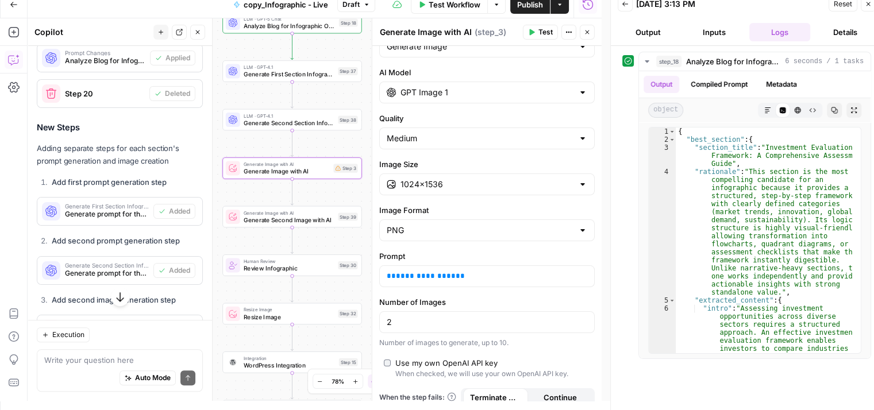
scroll to position [1002, 0]
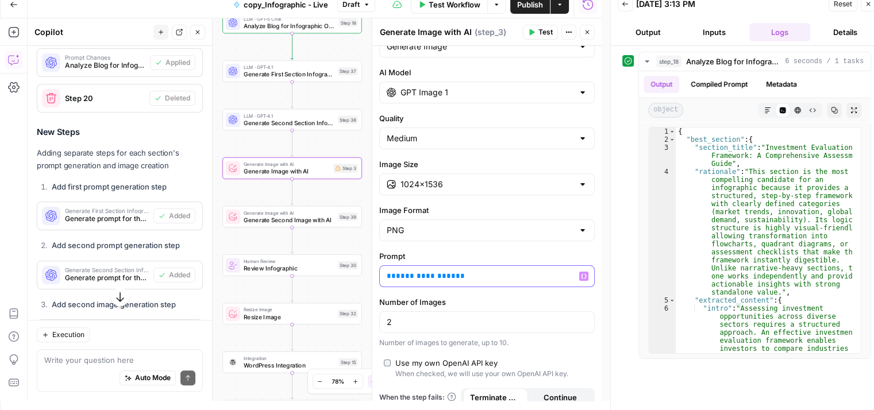
click at [420, 276] on span "**********" at bounding box center [426, 275] width 60 height 7
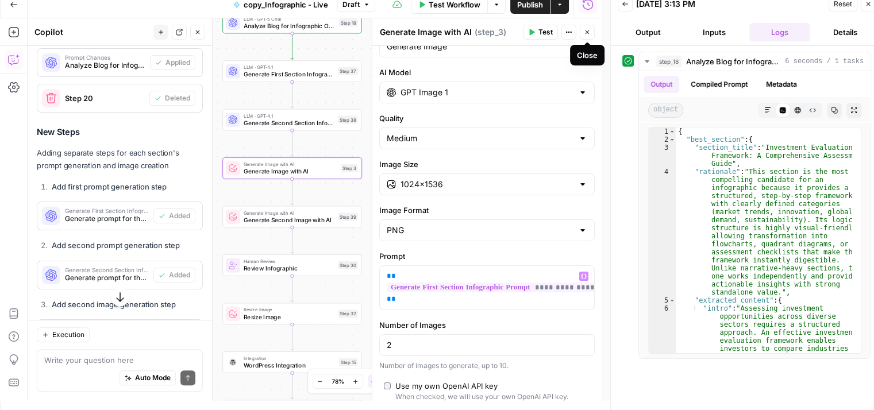
click at [591, 30] on button "Close" at bounding box center [587, 32] width 15 height 15
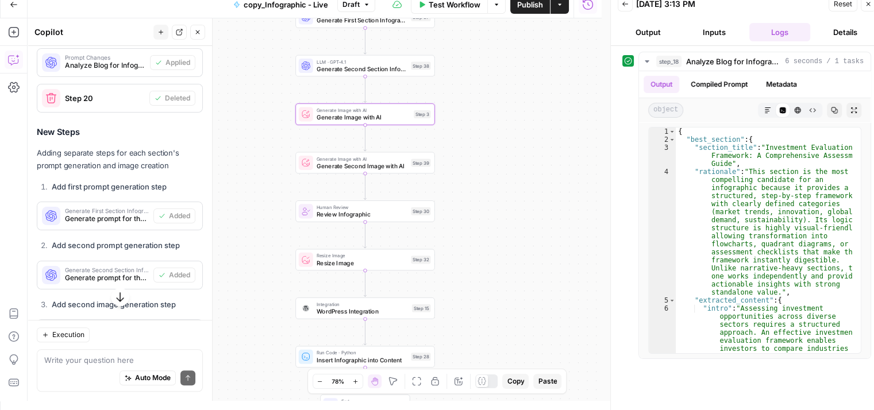
drag, startPoint x: 447, startPoint y: 209, endPoint x: 520, endPoint y: 155, distance: 91.6
click at [520, 155] on div "Workflow Set Inputs Inputs LLM · GPT-5 Chat Analyze Blog for Infographic Opport…" at bounding box center [315, 209] width 574 height 383
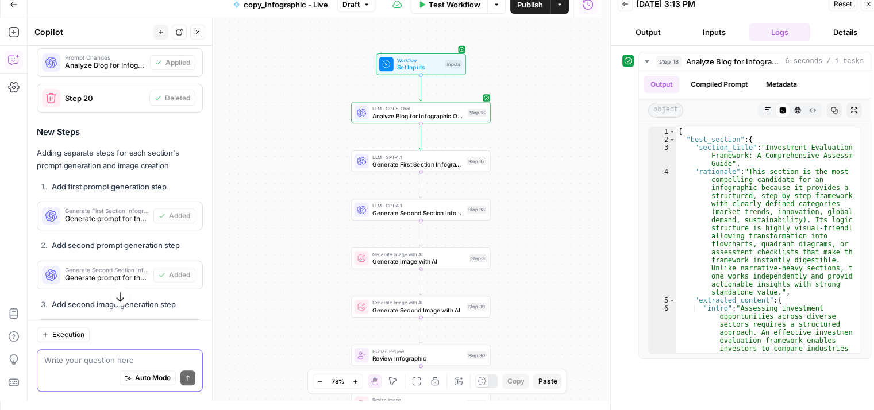
click at [101, 365] on textarea at bounding box center [119, 360] width 151 height 11
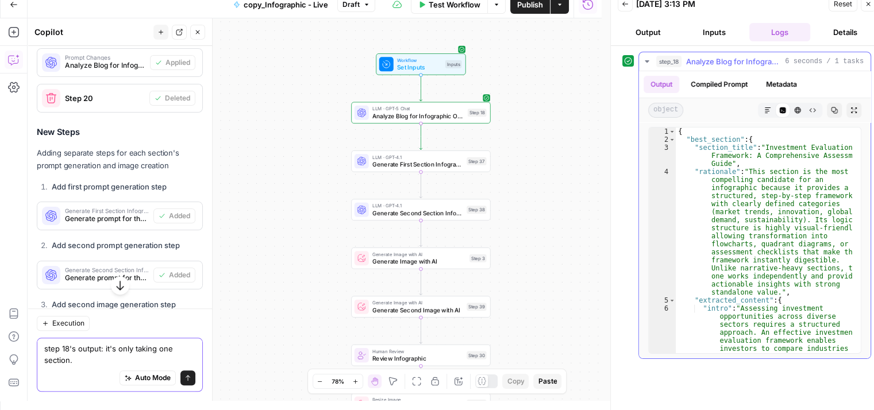
type textarea "step 18's output: it's only taking one section."
click at [753, 192] on div "{ "best_section" : { "section_title" : "Investment Evaluation Framework: A Comp…" at bounding box center [764, 285] width 177 height 315
type textarea "* *"
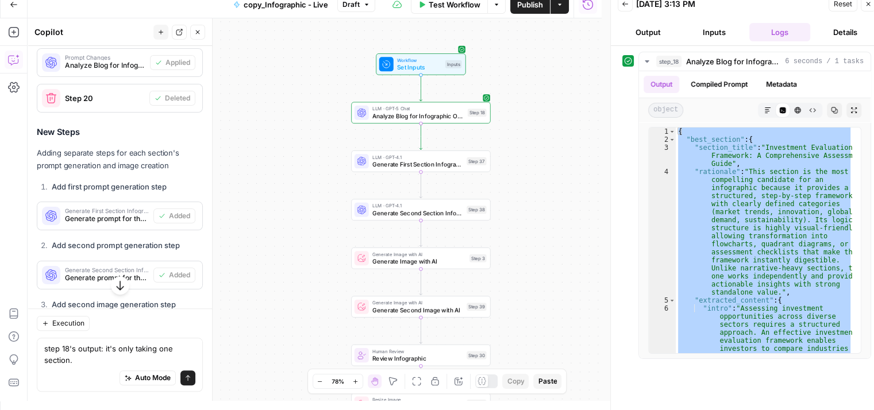
click at [52, 370] on div "Auto Mode Send" at bounding box center [119, 378] width 151 height 25
click at [77, 350] on textarea "step 18's output: it's only taking one section." at bounding box center [119, 354] width 151 height 23
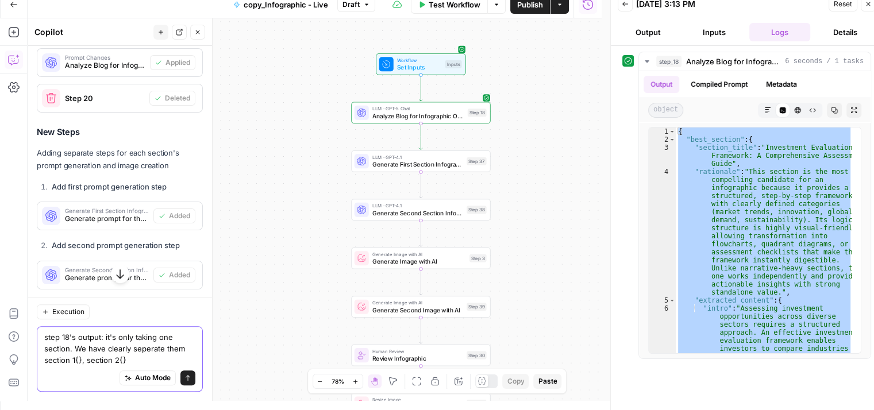
paste textarea "{ "best_section": { "section_title": "Investment Evaluation Framework: A Compre…"
type textarea "step 18's output: it's only taking one section. We have clearly seperate them s…"
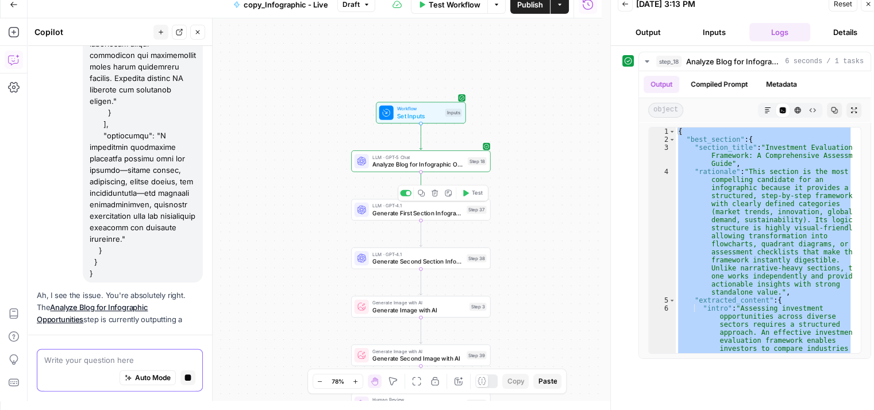
scroll to position [2740, 0]
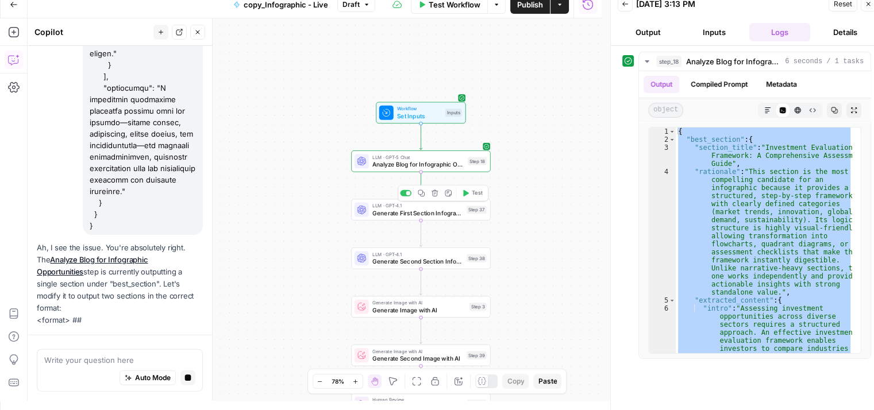
click at [387, 212] on span "Generate First Section Infographic Prompt" at bounding box center [417, 213] width 91 height 9
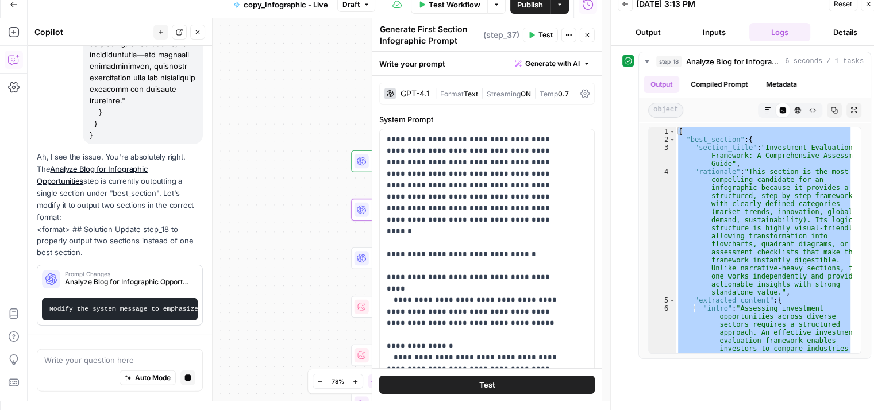
click at [418, 95] on div "GPT-4.1" at bounding box center [415, 94] width 29 height 8
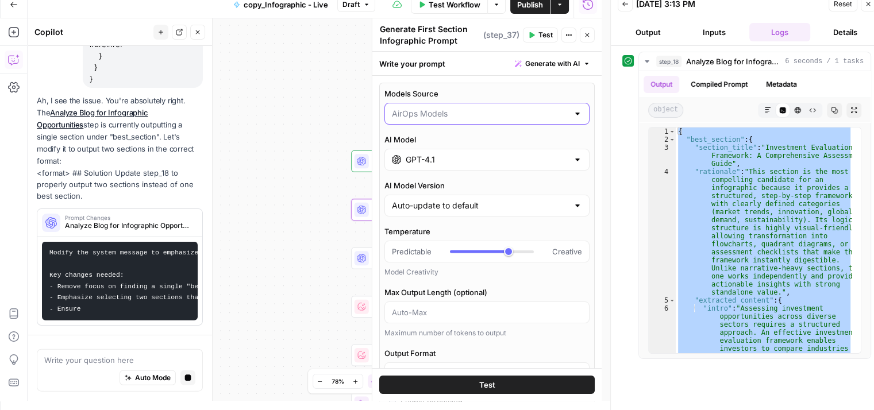
click at [423, 116] on input "Models Source" at bounding box center [480, 113] width 176 height 11
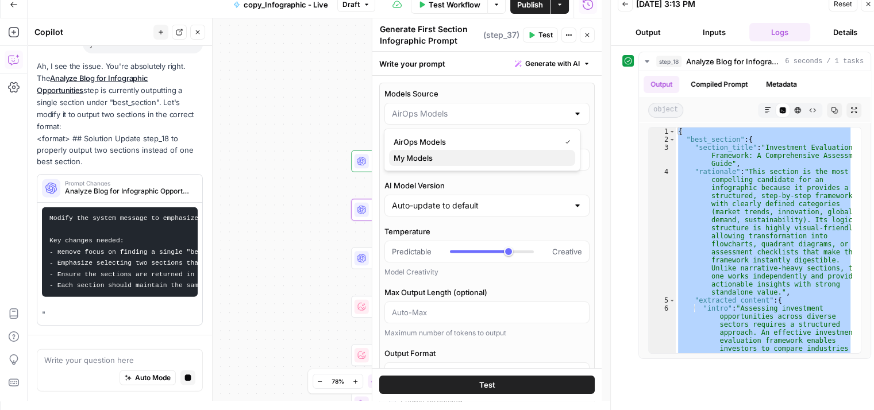
click at [427, 163] on span "My Models" at bounding box center [480, 157] width 172 height 11
type input "My Models"
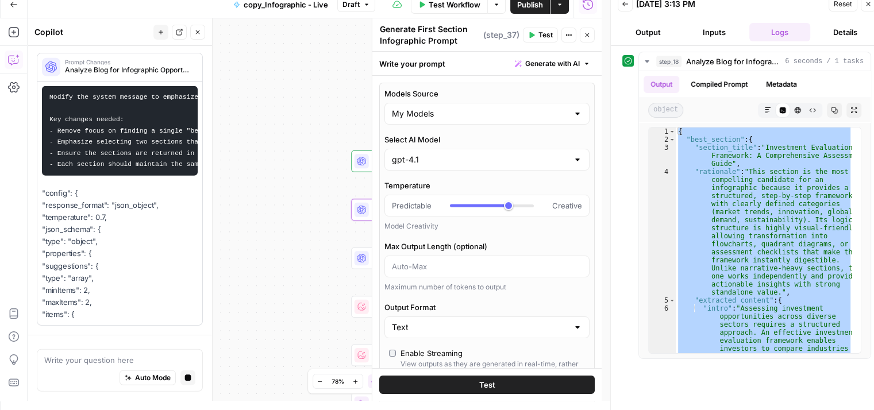
scroll to position [3014, 0]
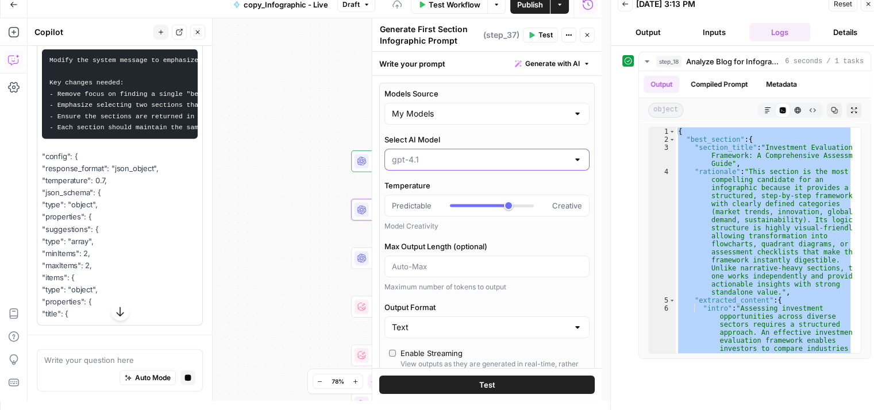
click at [434, 159] on input "Select AI Model" at bounding box center [480, 159] width 176 height 11
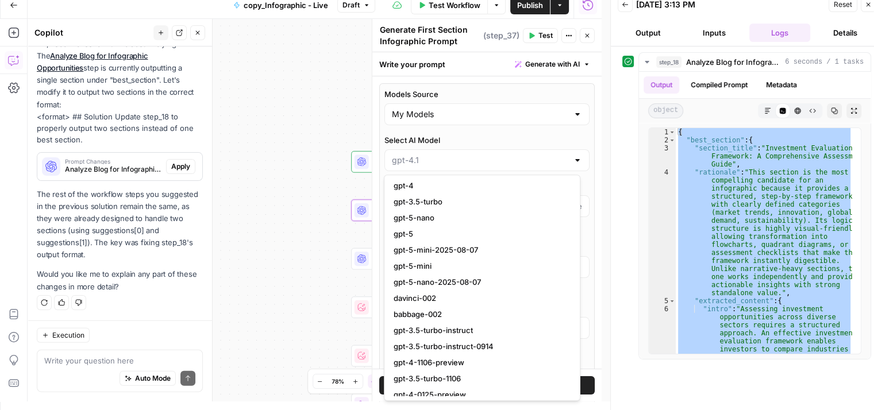
scroll to position [211, 0]
click at [418, 226] on button "gpt-5" at bounding box center [482, 234] width 186 height 16
type input "gpt-5"
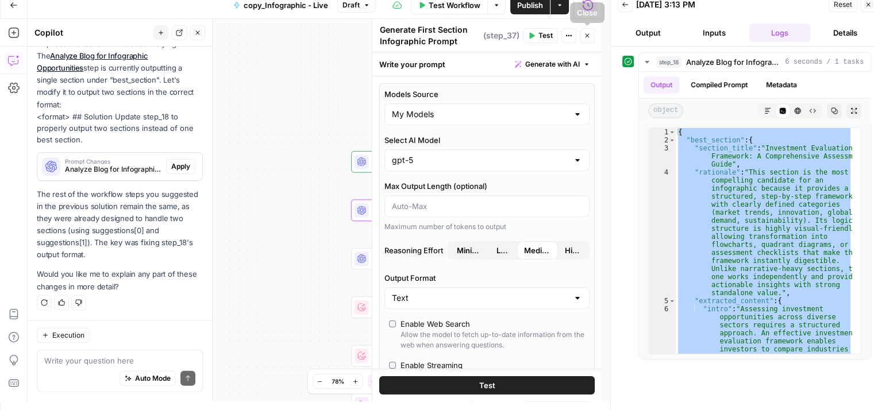
click at [588, 33] on icon "button" at bounding box center [587, 35] width 7 height 7
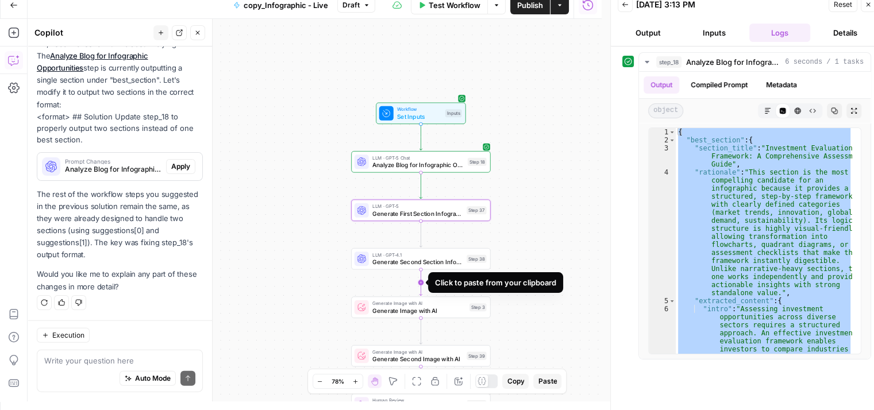
click at [422, 270] on icon "Edge from step_38 to step_3" at bounding box center [421, 283] width 3 height 26
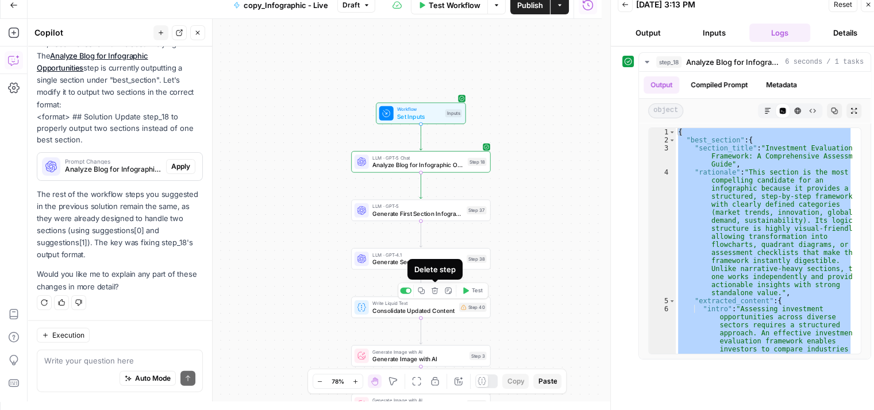
click at [436, 291] on icon "button" at bounding box center [434, 290] width 7 height 7
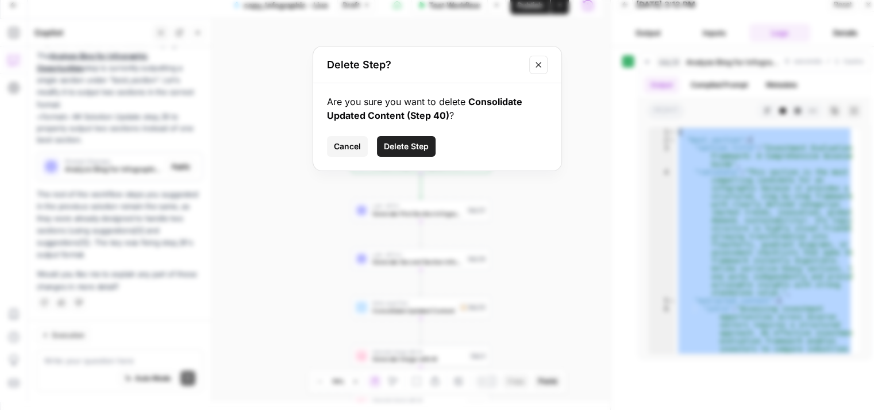
click at [403, 143] on span "Delete Step" at bounding box center [406, 146] width 45 height 11
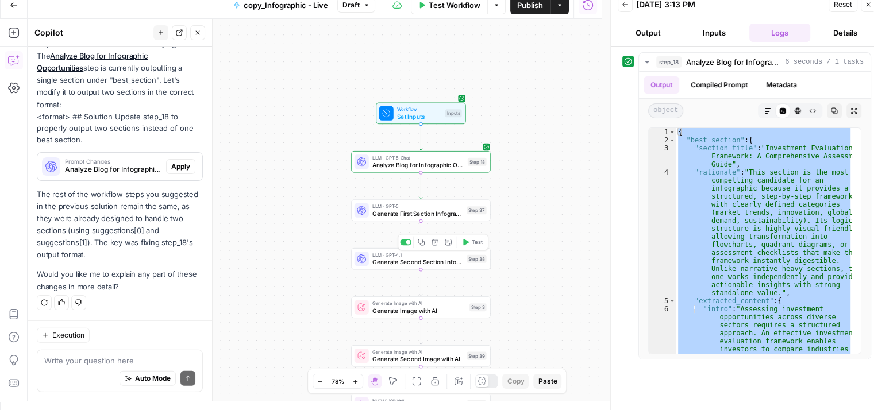
click at [405, 265] on span "Generate Second Section Infographic Prompt" at bounding box center [417, 261] width 91 height 9
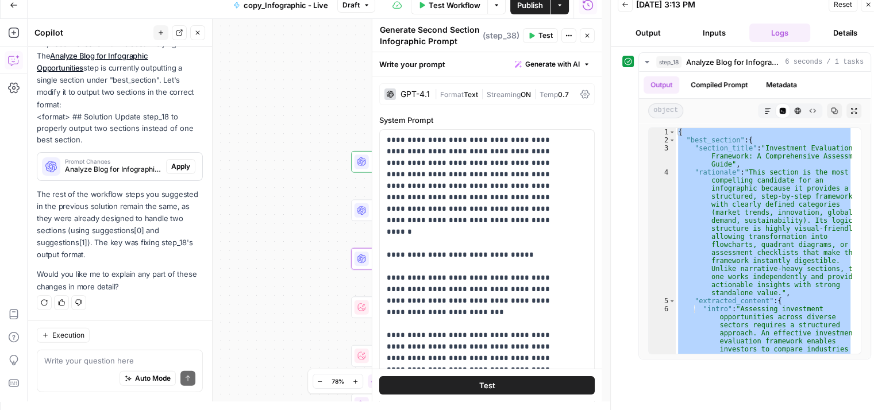
click at [418, 95] on div "GPT-4.1" at bounding box center [415, 94] width 29 height 8
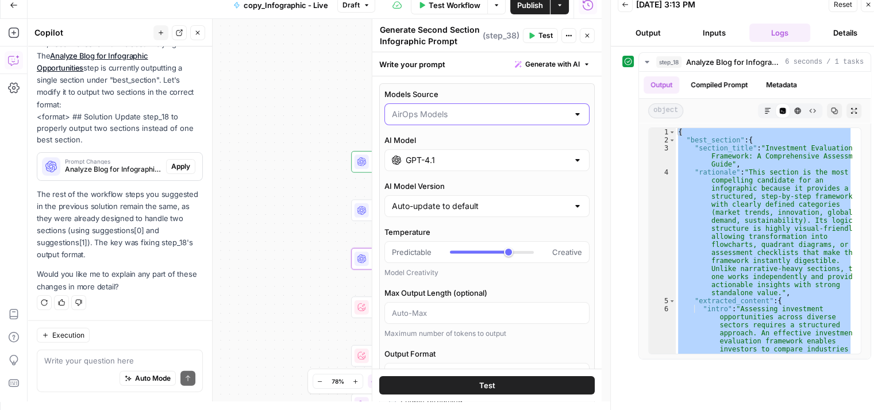
click at [444, 116] on input "Models Source" at bounding box center [480, 114] width 176 height 11
click at [437, 156] on span "My Models" at bounding box center [480, 158] width 172 height 11
type input "My Models"
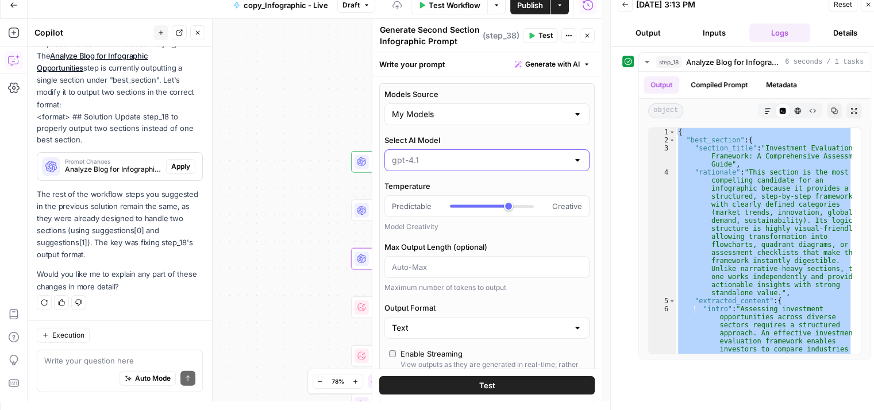
click at [436, 163] on input "Select AI Model" at bounding box center [480, 160] width 176 height 11
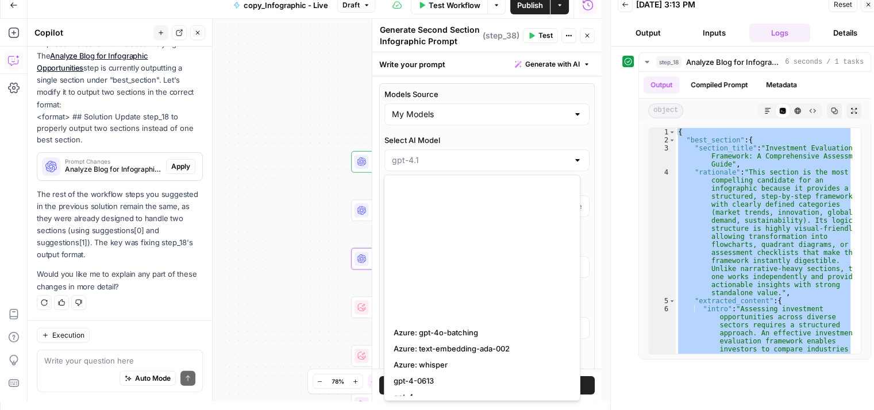
scroll to position [241, 0]
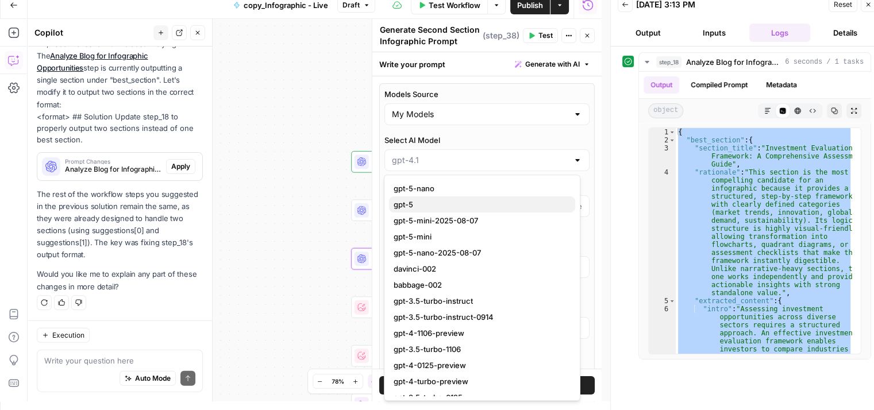
click at [429, 203] on span "gpt-5" at bounding box center [480, 204] width 172 height 11
type input "gpt-5"
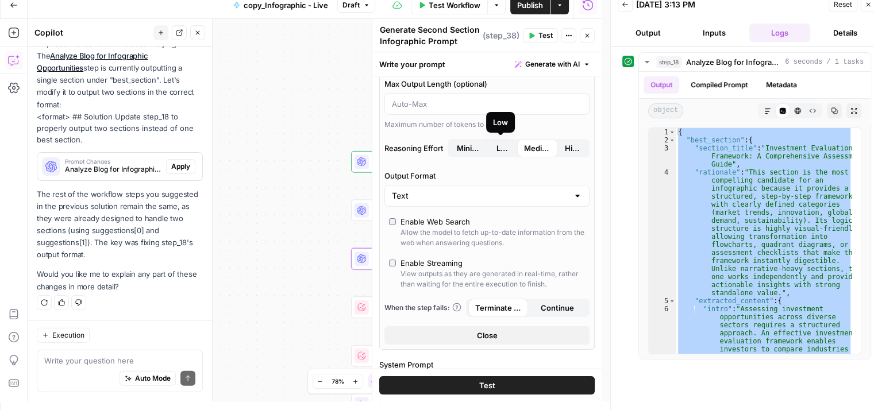
scroll to position [0, 0]
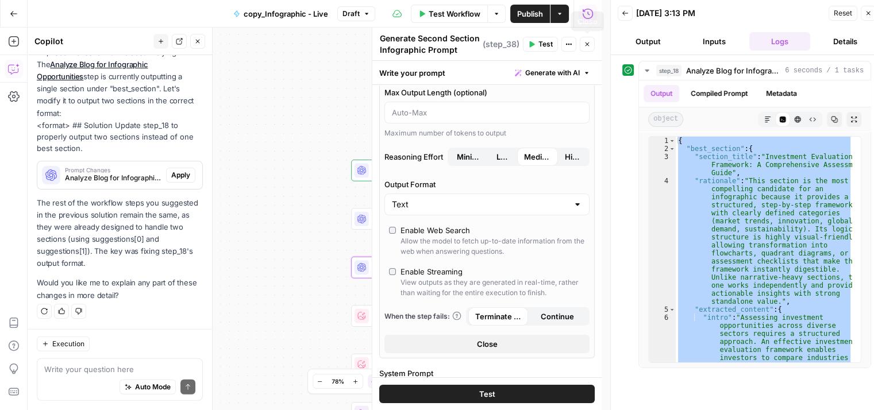
click at [587, 41] on icon "button" at bounding box center [587, 44] width 7 height 7
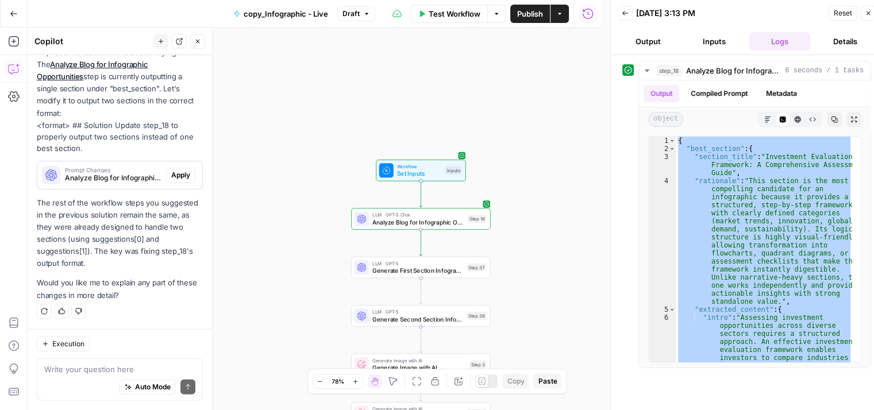
scroll to position [2969, 0]
click at [171, 180] on span "Apply" at bounding box center [180, 175] width 19 height 10
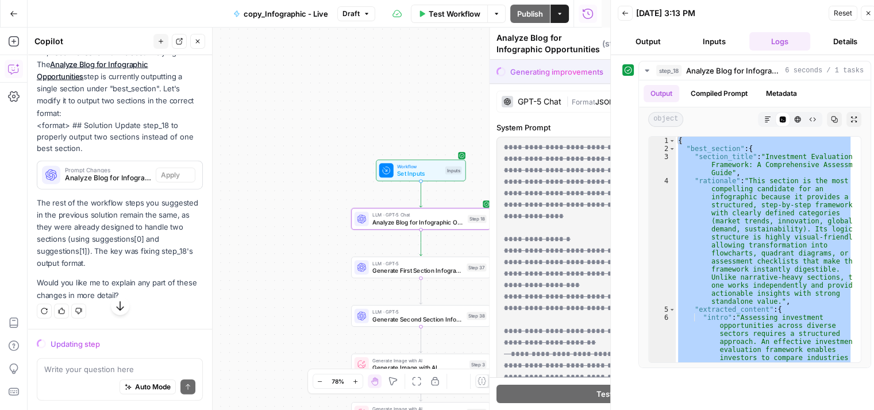
scroll to position [2950, 0]
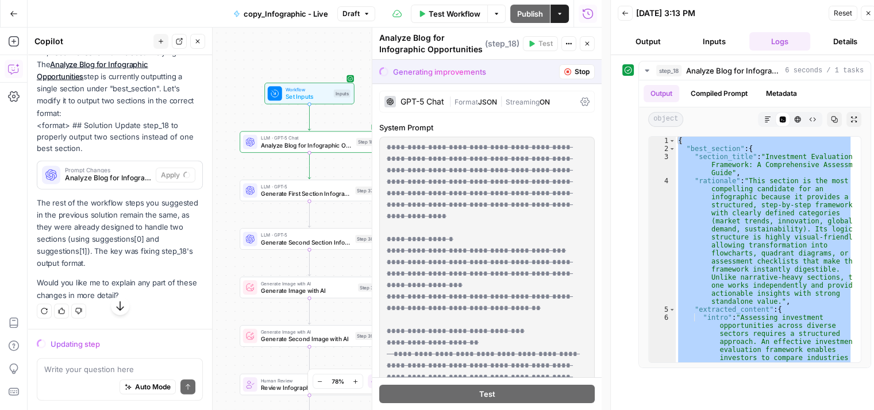
drag, startPoint x: 245, startPoint y: 127, endPoint x: 248, endPoint y: 50, distance: 77.1
click at [248, 50] on div "Workflow Set Inputs Inputs LLM · GPT-5 Chat Analyze Blog for Infographic Opport…" at bounding box center [315, 219] width 574 height 383
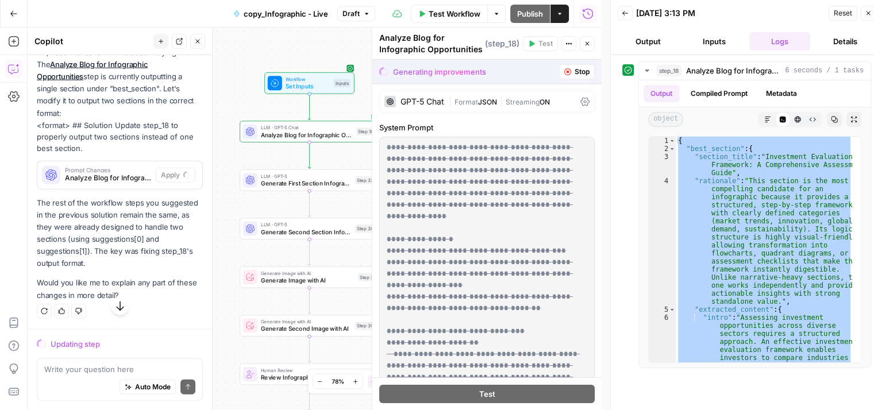
drag, startPoint x: 223, startPoint y: 243, endPoint x: 223, endPoint y: 232, distance: 10.9
click at [223, 232] on div "Workflow Set Inputs Inputs LLM · GPT-5 Chat Analyze Blog for Infographic Opport…" at bounding box center [315, 219] width 574 height 383
